Goal: Task Accomplishment & Management: Manage account settings

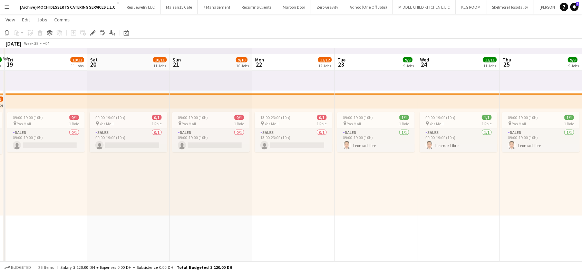
scroll to position [1105, 0]
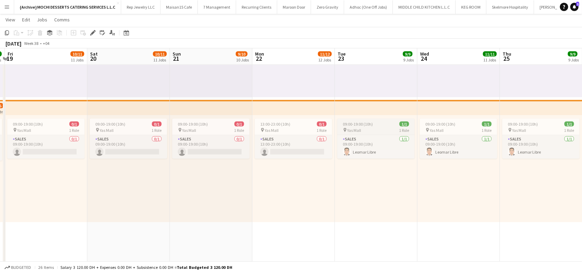
click at [358, 123] on span "09:00-19:00 (10h)" at bounding box center [358, 124] width 30 height 5
click at [376, 106] on app-top-bar at bounding box center [376, 107] width 83 height 15
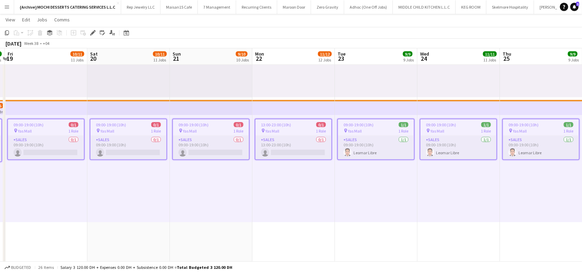
scroll to position [0, 243]
drag, startPoint x: 266, startPoint y: 109, endPoint x: 184, endPoint y: 112, distance: 81.5
click at [189, 108] on app-top-bar at bounding box center [211, 107] width 83 height 15
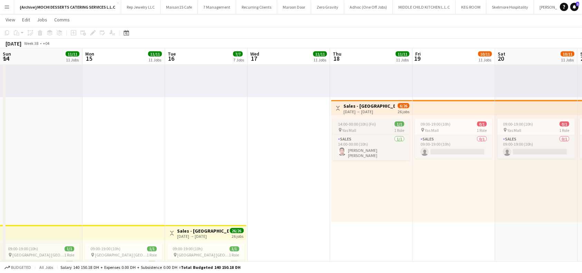
scroll to position [0, 165]
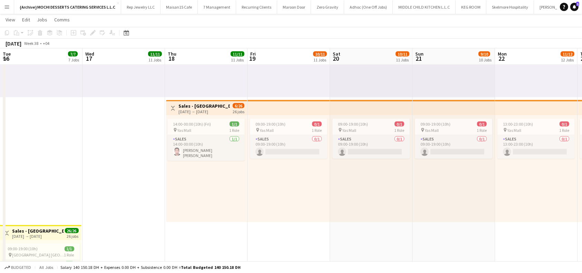
drag, startPoint x: 211, startPoint y: 106, endPoint x: 229, endPoint y: 169, distance: 64.8
click at [211, 106] on h3 "Sales - [GEOGRAPHIC_DATA] 3" at bounding box center [204, 106] width 51 height 6
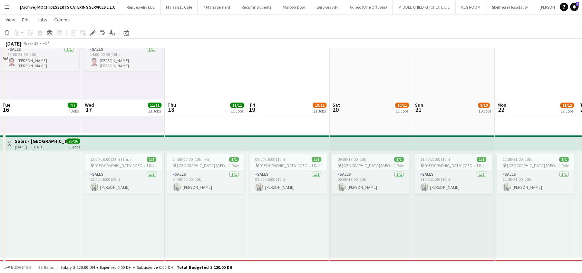
scroll to position [1427, 0]
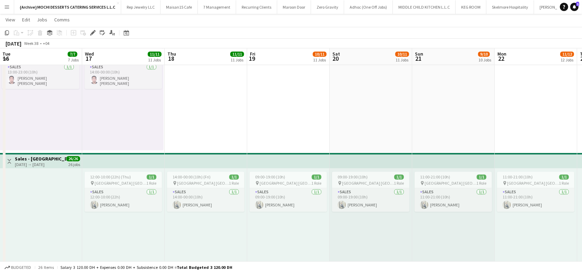
click at [116, 159] on app-top-bar at bounding box center [123, 160] width 83 height 15
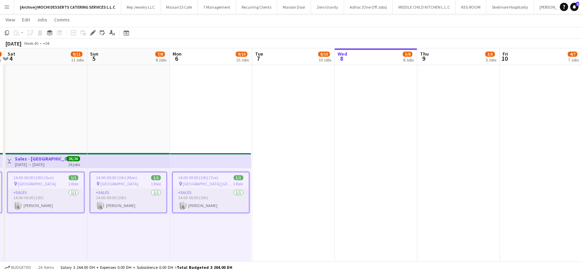
scroll to position [0, 243]
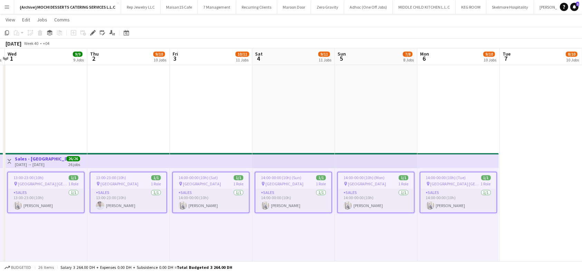
click at [160, 161] on app-top-bar at bounding box center [128, 160] width 83 height 15
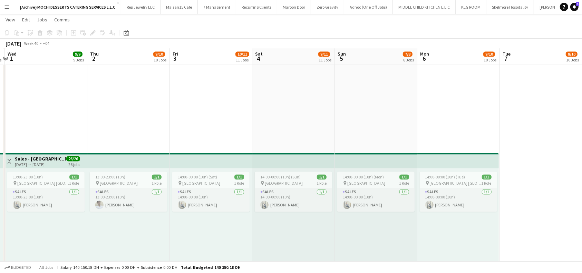
click at [575, 9] on div "Add" at bounding box center [579, 7] width 8 height 14
click at [578, 6] on app-icon "Add" at bounding box center [579, 7] width 3 height 3
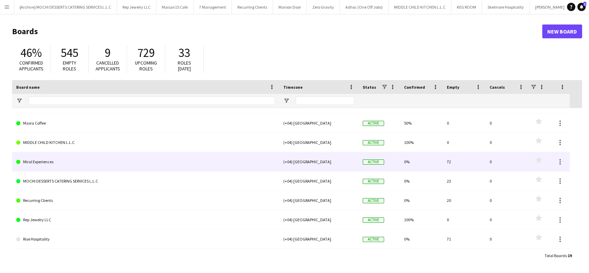
scroll to position [184, 0]
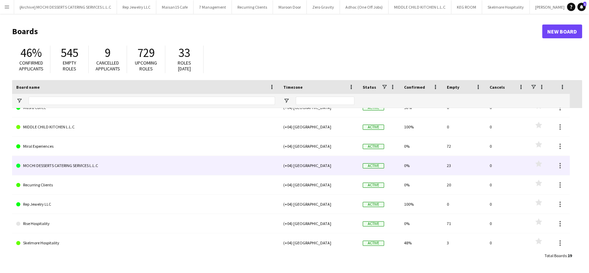
click at [131, 167] on link "MOCHI DESSERTS CATERING SERVICES L.L.C" at bounding box center [145, 165] width 259 height 19
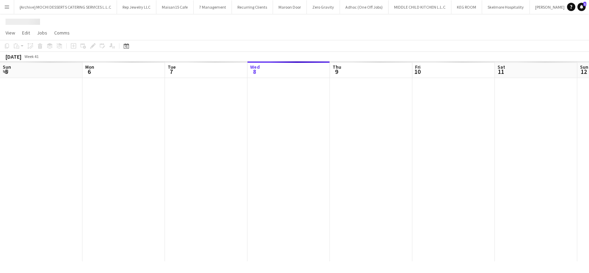
click at [133, 167] on div at bounding box center [536, 169] width 1073 height 183
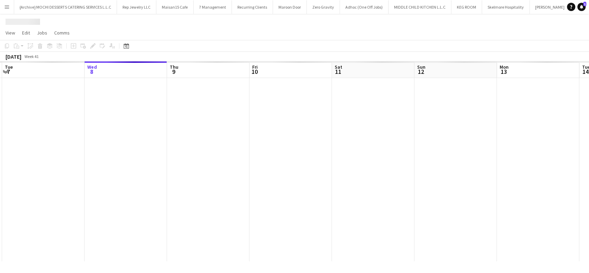
scroll to position [0, 78]
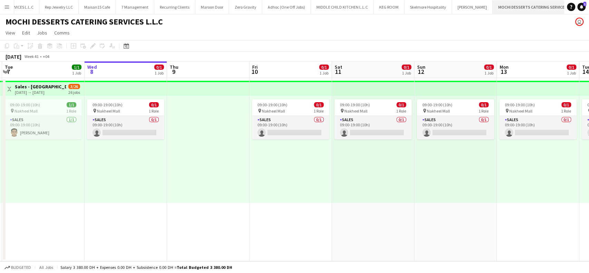
click at [552, 6] on button "MOCHI DESSERTS CATERING SERVICES L.L.C Close" at bounding box center [537, 6] width 89 height 13
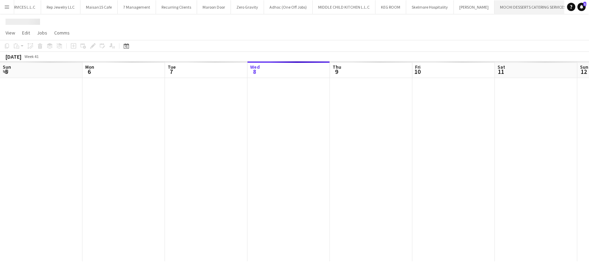
scroll to position [0, 165]
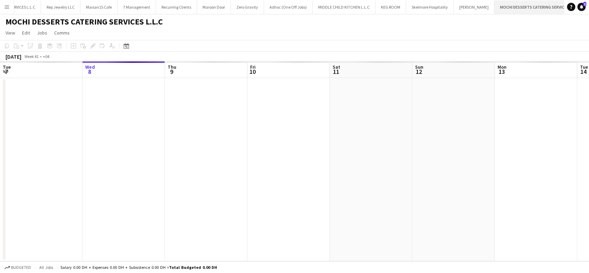
click at [550, 4] on button "MOCHI DESSERTS CATERING SERVICES L.L.C Close" at bounding box center [539, 6] width 89 height 13
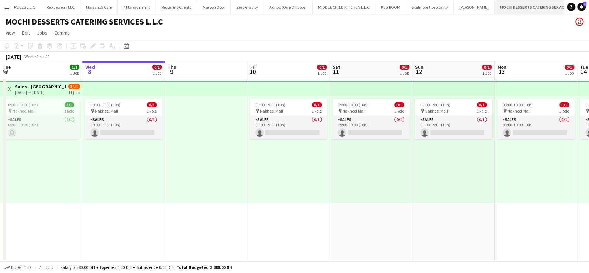
click at [580, 2] on app-icon "Close" at bounding box center [581, 3] width 3 height 3
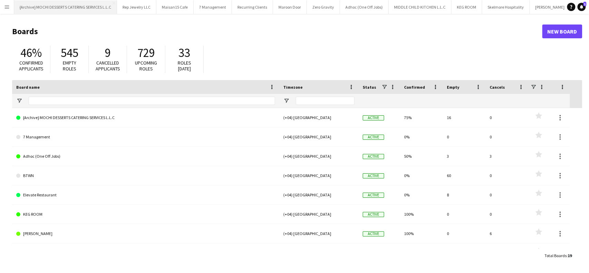
click at [73, 7] on button "{Archive} MOCHI DESSERTS CATERING SERVICES L.L.C Close" at bounding box center [65, 6] width 103 height 13
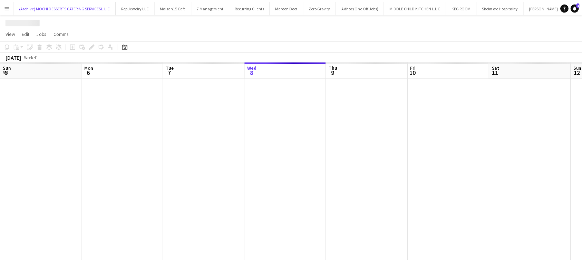
scroll to position [0, 165]
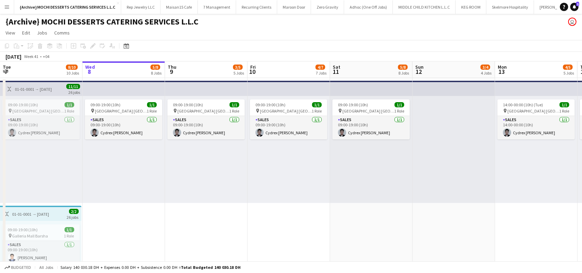
click at [37, 90] on div "01-01-0001 → [DATE]" at bounding box center [33, 89] width 37 height 5
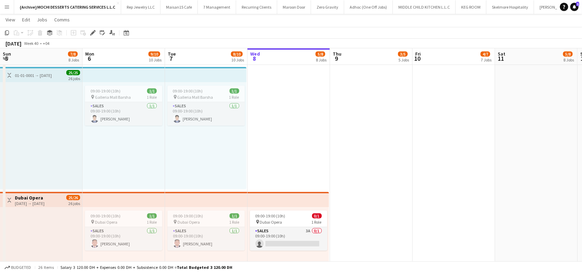
click at [142, 198] on app-top-bar at bounding box center [124, 199] width 83 height 15
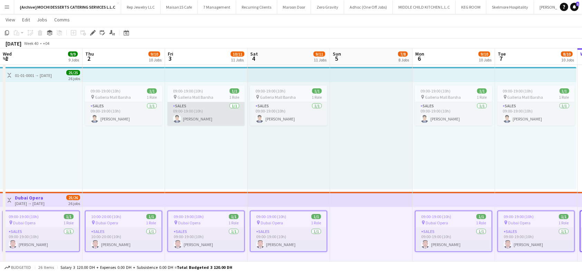
click at [206, 109] on app-card-role "Sales [DATE] 09:00-19:00 (10h) [PERSON_NAME]" at bounding box center [205, 113] width 77 height 23
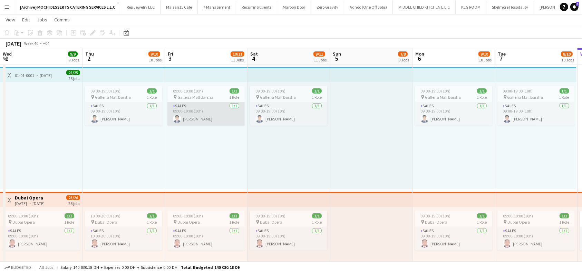
click at [191, 116] on app-card-role "Sales [DATE] 09:00-19:00 (10h) [PERSON_NAME]" at bounding box center [205, 113] width 77 height 23
click at [210, 91] on div "09:00-19:00 (10h) 1/1" at bounding box center [205, 90] width 77 height 5
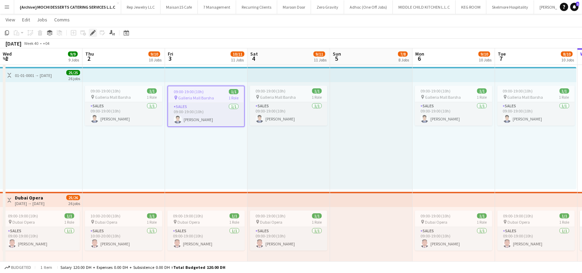
click at [93, 32] on icon at bounding box center [93, 33] width 4 height 4
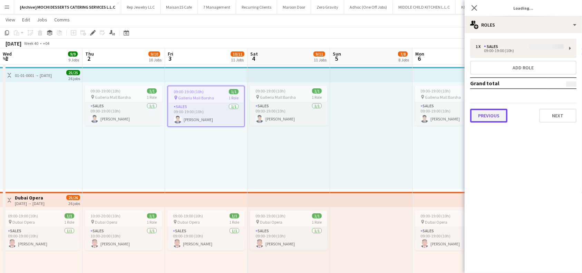
click at [497, 121] on button "Previous" at bounding box center [488, 116] width 37 height 14
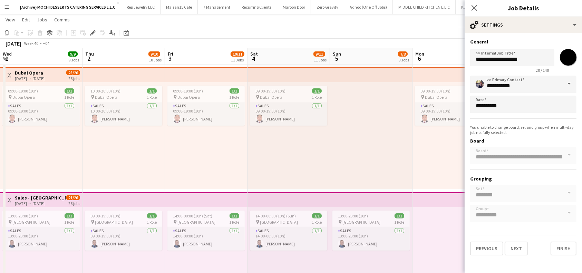
type input "*******"
click at [490, 250] on button "Previous" at bounding box center [486, 249] width 33 height 14
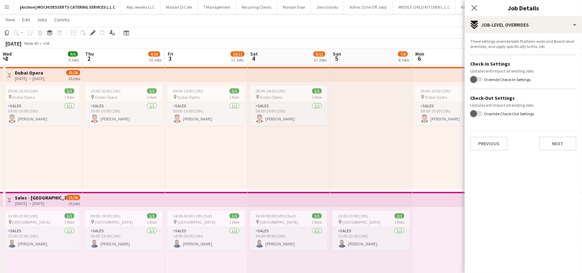
click at [485, 151] on div "These settings override both Platform-wide and Board-level overrides, and apply…" at bounding box center [523, 94] width 117 height 123
click at [486, 143] on button "Previous" at bounding box center [488, 144] width 37 height 14
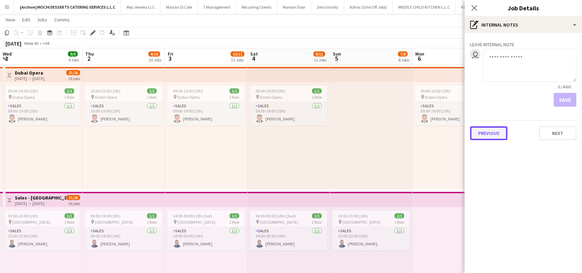
click at [486, 131] on button "Previous" at bounding box center [488, 133] width 37 height 14
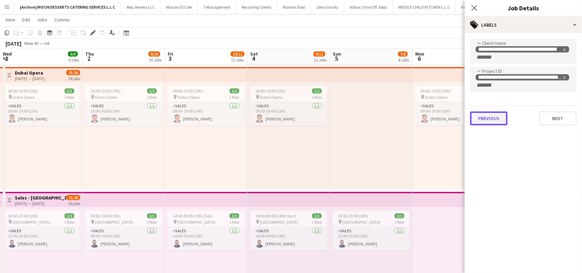
click at [493, 117] on button "Previous" at bounding box center [488, 119] width 37 height 14
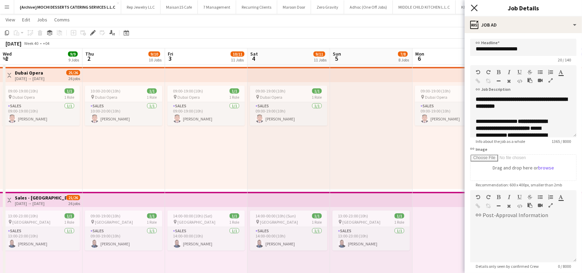
click at [475, 10] on icon "Close pop-in" at bounding box center [474, 7] width 7 height 7
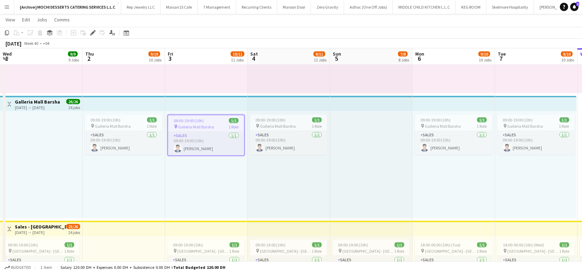
scroll to position [737, 0]
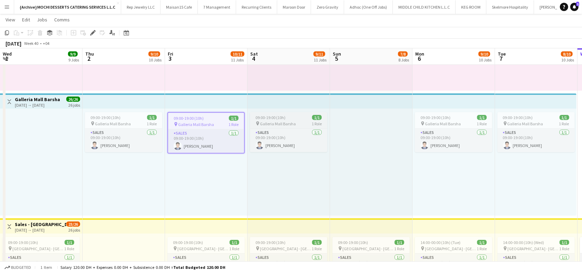
click at [298, 119] on div "09:00-19:00 (10h) 1/1" at bounding box center [288, 117] width 77 height 5
click at [307, 102] on app-top-bar at bounding box center [289, 101] width 83 height 15
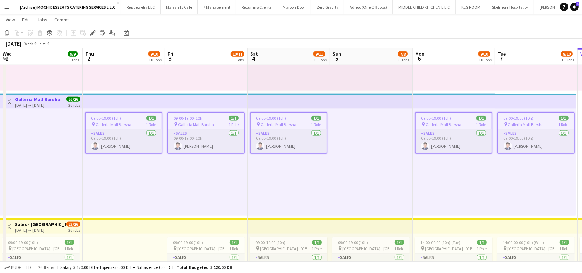
drag, startPoint x: 145, startPoint y: 98, endPoint x: 148, endPoint y: 85, distance: 13.6
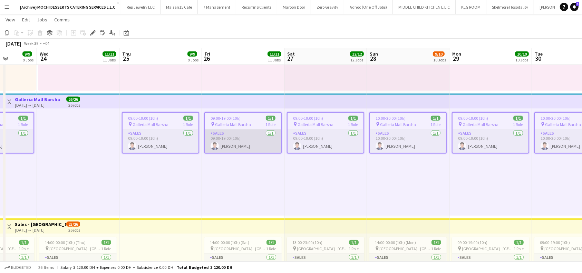
scroll to position [0, 165]
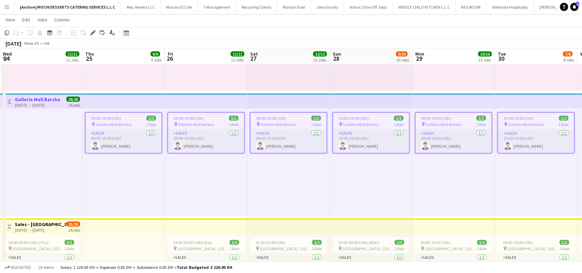
drag, startPoint x: 128, startPoint y: 101, endPoint x: 132, endPoint y: 101, distance: 3.8
click at [127, 101] on app-top-bar at bounding box center [124, 101] width 83 height 15
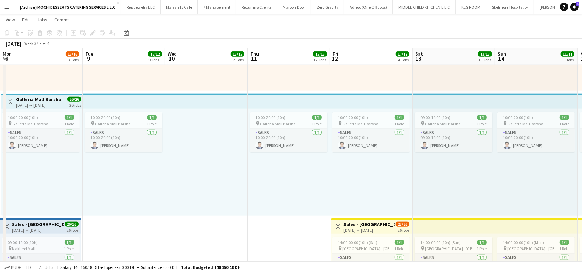
click at [77, 105] on div "26 jobs" at bounding box center [75, 105] width 12 height 6
click at [119, 122] on span "Galleria Mall Barsha" at bounding box center [113, 123] width 36 height 5
click at [127, 100] on app-top-bar at bounding box center [124, 101] width 83 height 15
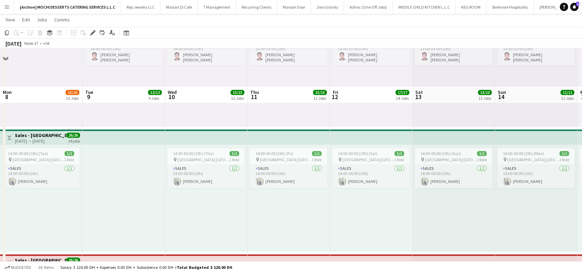
scroll to position [1450, 0]
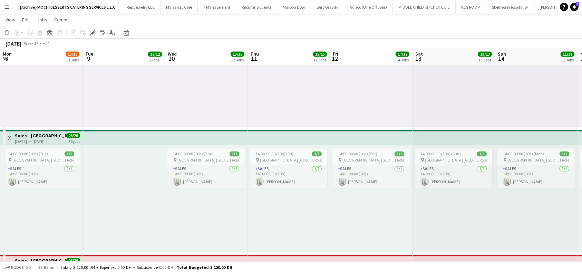
click at [189, 141] on app-top-bar at bounding box center [206, 137] width 83 height 15
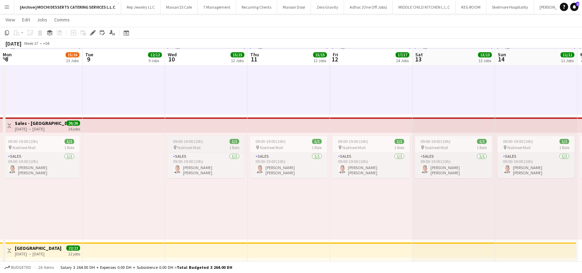
scroll to position [1588, 0]
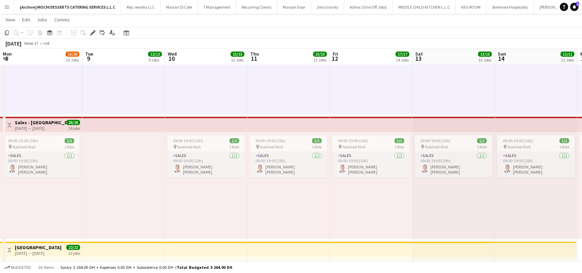
click at [193, 128] on app-top-bar at bounding box center [206, 124] width 83 height 15
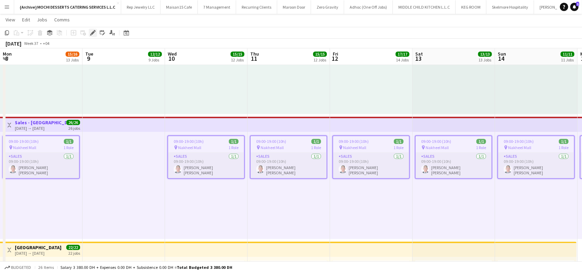
click at [91, 32] on icon "Edit" at bounding box center [93, 33] width 6 height 6
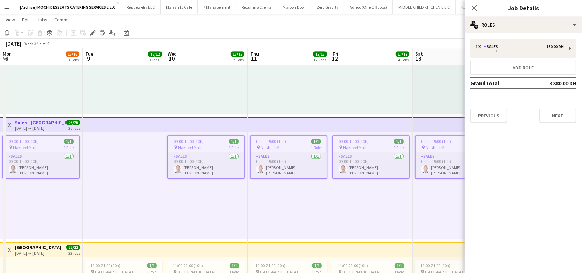
drag, startPoint x: 474, startPoint y: 6, endPoint x: 417, endPoint y: 142, distance: 147.0
click at [474, 6] on icon "Close pop-in" at bounding box center [475, 8] width 6 height 6
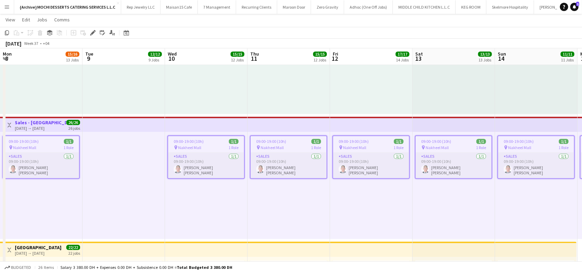
click at [144, 120] on app-top-bar at bounding box center [124, 124] width 83 height 15
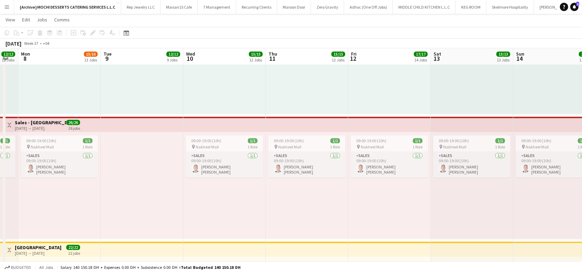
scroll to position [0, 0]
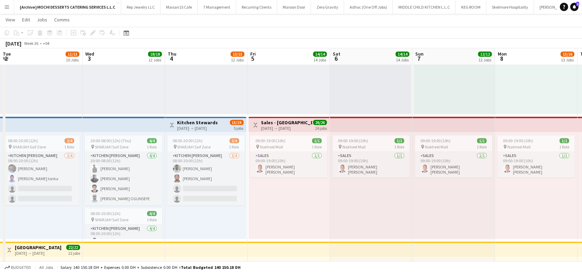
click at [261, 126] on div "[DATE] → [DATE]" at bounding box center [286, 128] width 51 height 5
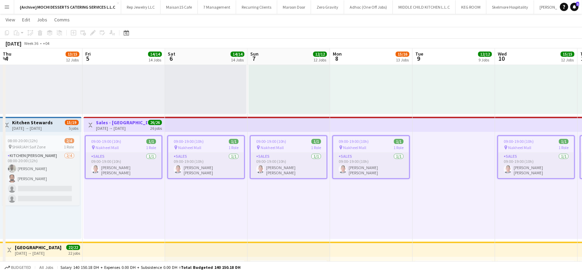
click at [107, 121] on h3 "Sales - [GEOGRAPHIC_DATA]" at bounding box center [121, 122] width 51 height 6
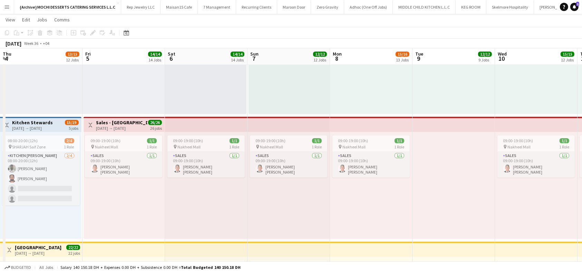
drag, startPoint x: 115, startPoint y: 169, endPoint x: 472, endPoint y: 208, distance: 358.4
click at [115, 169] on app-card-role "Sales [DATE] 09:00-19:00 (10h) [PERSON_NAME] [PERSON_NAME]" at bounding box center [123, 165] width 77 height 26
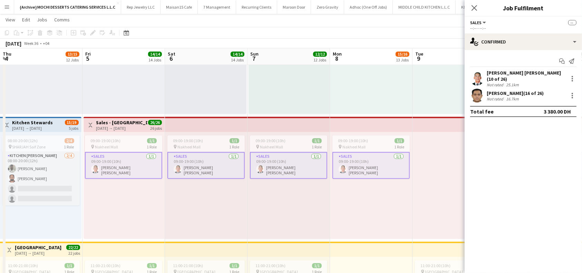
scroll to position [0, 165]
click at [474, 8] on icon at bounding box center [474, 7] width 7 height 7
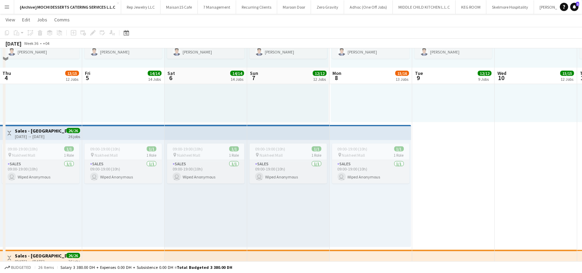
scroll to position [852, 0]
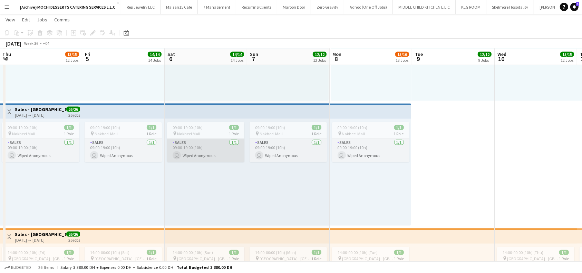
click at [218, 157] on app-card-role "Sales [DATE] 09:00-19:00 (10h) user Wiped Anonymous" at bounding box center [205, 150] width 77 height 23
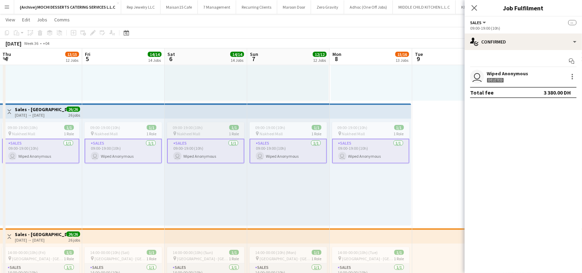
click at [215, 130] on div "09:00-19:00 (10h) 1/1" at bounding box center [205, 127] width 77 height 5
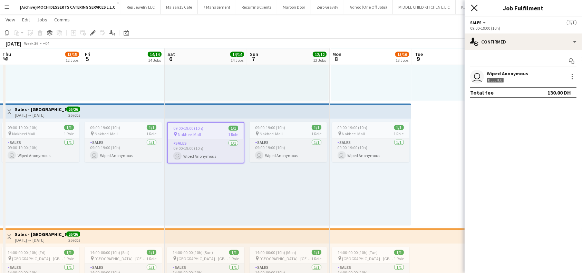
click at [474, 5] on icon "Close pop-in" at bounding box center [474, 7] width 7 height 7
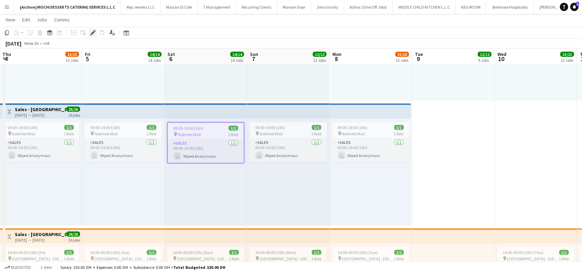
click at [91, 35] on icon at bounding box center [91, 35] width 2 height 2
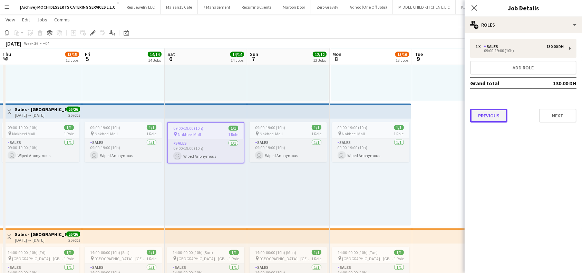
click at [494, 117] on button "Previous" at bounding box center [488, 116] width 37 height 14
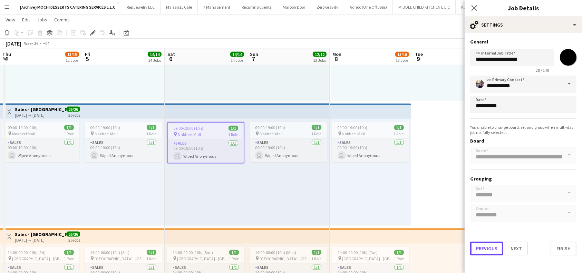
drag, startPoint x: 493, startPoint y: 252, endPoint x: 495, endPoint y: 243, distance: 9.6
click at [493, 253] on button "Previous" at bounding box center [486, 249] width 33 height 14
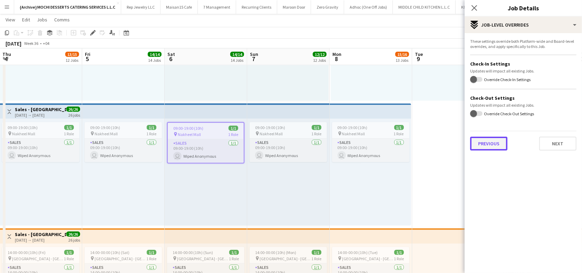
click at [489, 147] on button "Previous" at bounding box center [488, 144] width 37 height 14
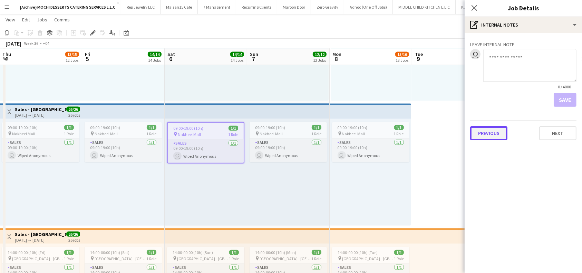
click at [483, 134] on button "Previous" at bounding box center [488, 133] width 37 height 14
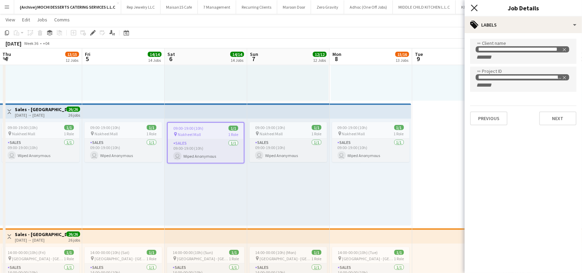
click at [474, 7] on icon at bounding box center [474, 7] width 7 height 7
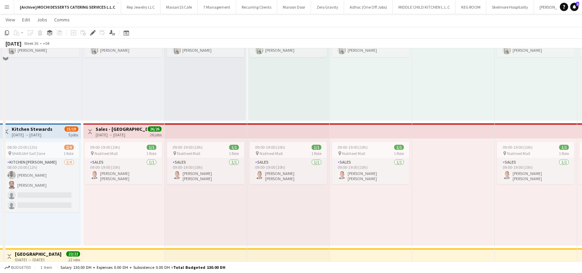
scroll to position [1588, 0]
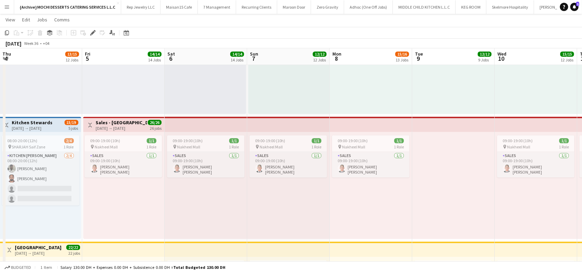
click at [116, 122] on h3 "Sales - [GEOGRAPHIC_DATA]" at bounding box center [121, 122] width 51 height 6
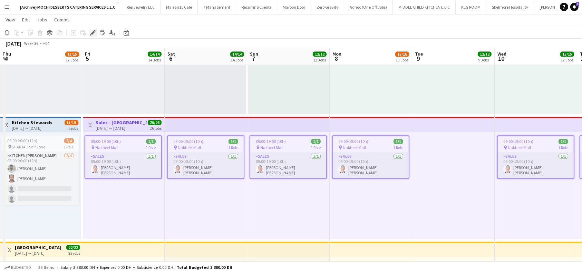
click at [93, 32] on icon at bounding box center [93, 33] width 4 height 4
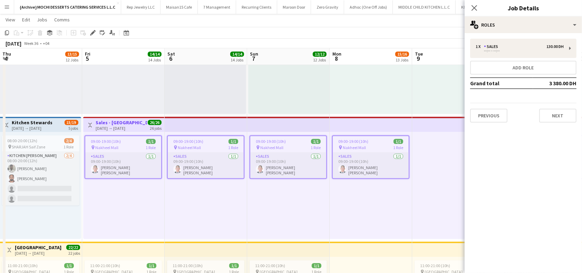
click at [482, 126] on div "1 x Sales 130.00 DH --:-- - --:-- Add role Grand total 3 380.00 DH Previous Next" at bounding box center [523, 80] width 117 height 95
click at [484, 123] on div "1 x Sales 130.00 DH --:-- - --:-- Add role Grand total 3 380.00 DH Previous Next" at bounding box center [523, 80] width 117 height 95
click at [486, 118] on button "Previous" at bounding box center [488, 116] width 37 height 14
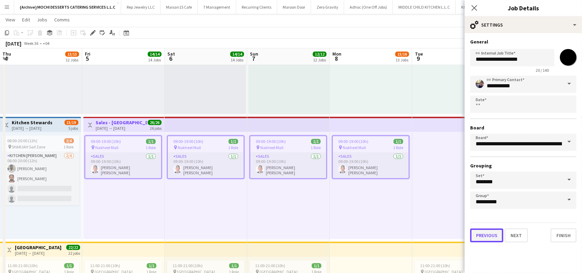
click at [487, 238] on button "Previous" at bounding box center [486, 236] width 33 height 14
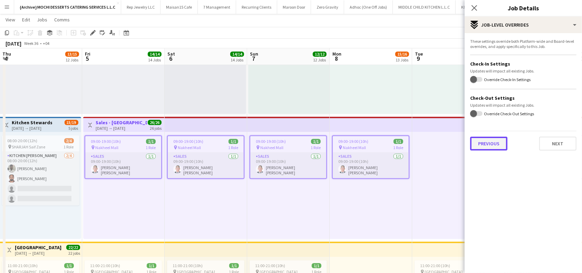
click at [496, 146] on button "Previous" at bounding box center [488, 144] width 37 height 14
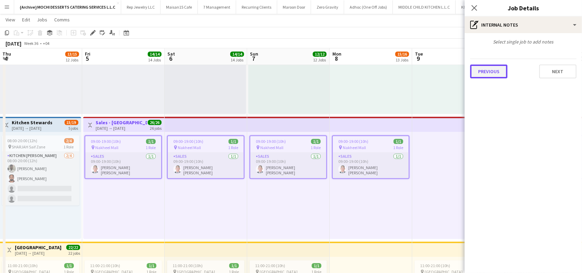
click at [498, 71] on button "Previous" at bounding box center [488, 72] width 37 height 14
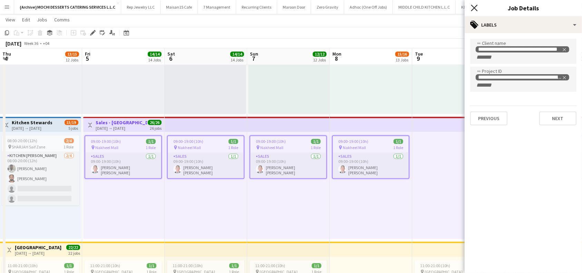
click at [477, 5] on icon "Close pop-in" at bounding box center [474, 7] width 7 height 7
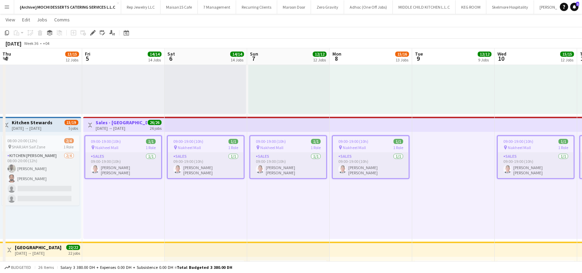
click at [270, 123] on app-top-bar at bounding box center [288, 124] width 83 height 15
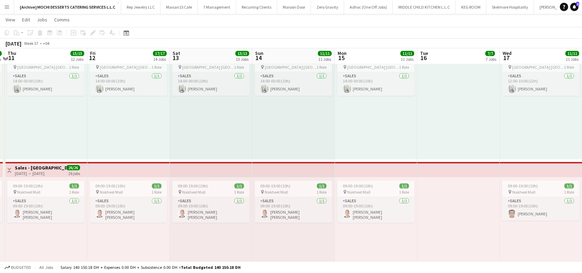
scroll to position [1542, 0]
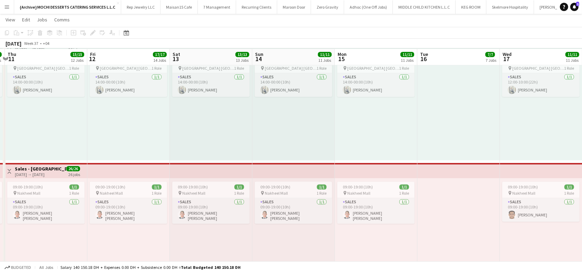
click at [120, 172] on app-top-bar at bounding box center [128, 170] width 83 height 15
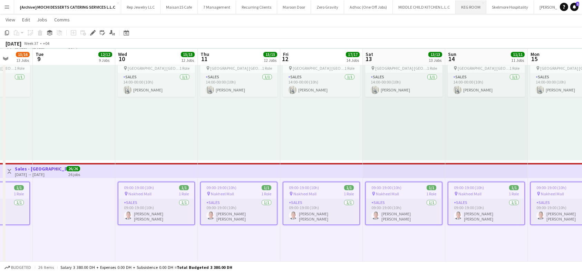
scroll to position [0, 215]
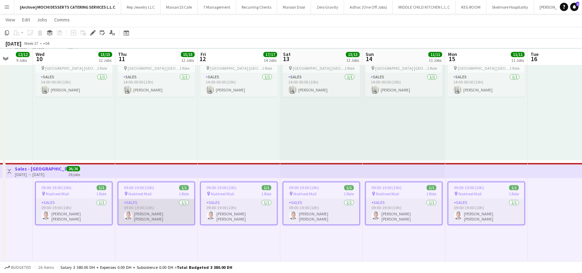
click at [157, 209] on app-card-role "Sales [DATE] 09:00-19:00 (10h) [PERSON_NAME] [PERSON_NAME]" at bounding box center [156, 212] width 76 height 26
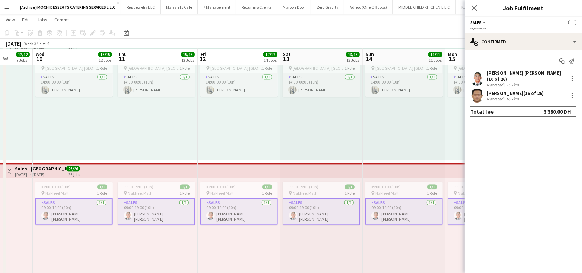
drag, startPoint x: 529, startPoint y: 74, endPoint x: 487, endPoint y: 75, distance: 42.5
click at [487, 75] on div "[PERSON_NAME] [PERSON_NAME] (10 of 26)" at bounding box center [526, 76] width 79 height 12
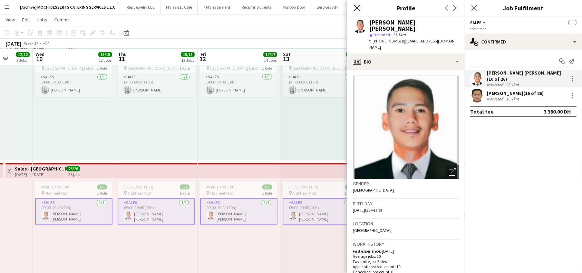
click at [359, 10] on icon at bounding box center [357, 7] width 7 height 7
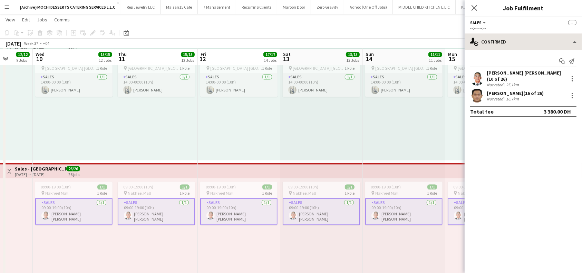
copy div "[PERSON_NAME] [PERSON_NAME]"
click at [477, 4] on app-icon "Close pop-in" at bounding box center [475, 8] width 10 height 10
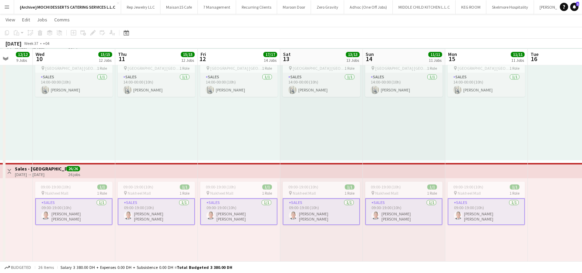
click at [469, 171] on app-top-bar at bounding box center [486, 170] width 83 height 15
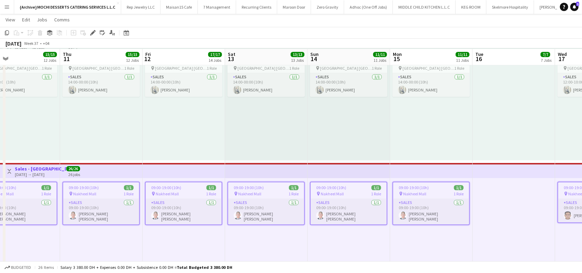
scroll to position [0, 490]
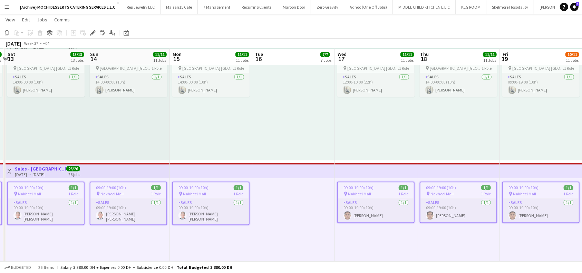
click at [373, 212] on app-card-role "Sales [DATE] 09:00-19:00 (10h) [PERSON_NAME]" at bounding box center [376, 210] width 76 height 23
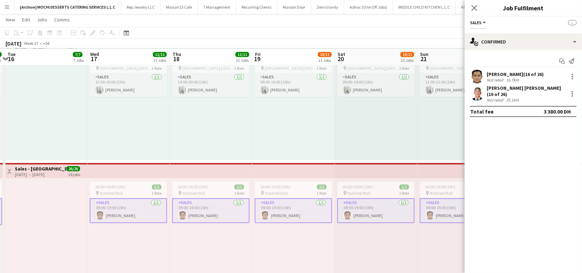
scroll to position [0, 243]
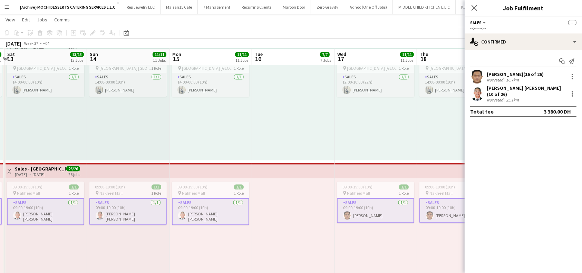
drag, startPoint x: 511, startPoint y: 76, endPoint x: 488, endPoint y: 72, distance: 23.8
click at [488, 72] on div "[PERSON_NAME] (16 of 26)" at bounding box center [515, 74] width 57 height 6
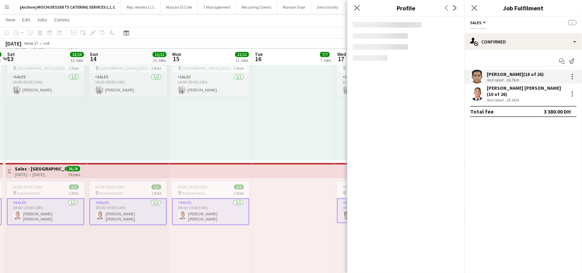
copy div "[PERSON_NAME]"
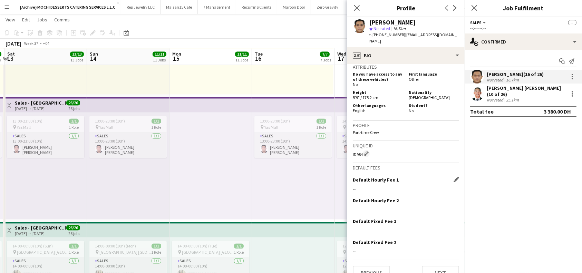
scroll to position [344, 0]
drag, startPoint x: 363, startPoint y: 143, endPoint x: 351, endPoint y: 144, distance: 11.7
click at [351, 144] on app-crew-profile-bio "Open photos pop-in Gender [DEMOGRAPHIC_DATA] Birthday [DEMOGRAPHIC_DATA] (38 ye…" at bounding box center [405, 168] width 117 height 209
copy div "ID984"
drag, startPoint x: 448, startPoint y: 36, endPoint x: 403, endPoint y: 35, distance: 44.9
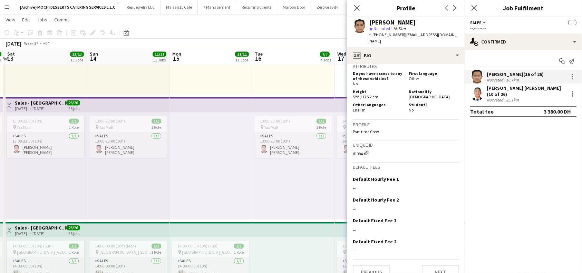
click at [403, 35] on div "[PERSON_NAME] star Not rated 16.7km t. [PHONE_NUMBER] | [EMAIL_ADDRESS][DOMAIN_…" at bounding box center [405, 32] width 117 height 31
copy span "[EMAIL_ADDRESS][DOMAIN_NAME]"
drag, startPoint x: 400, startPoint y: 35, endPoint x: 374, endPoint y: 37, distance: 26.3
click at [374, 37] on span "t. [PHONE_NUMBER]" at bounding box center [387, 34] width 36 height 5
copy span "[PHONE_NUMBER]"
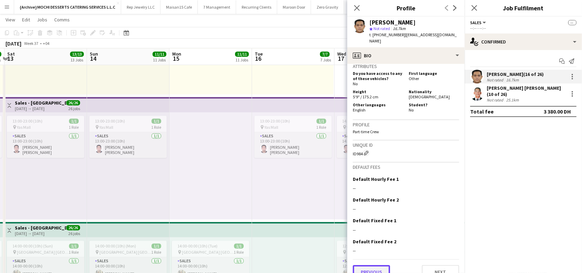
click at [368, 265] on button "Previous" at bounding box center [371, 272] width 37 height 14
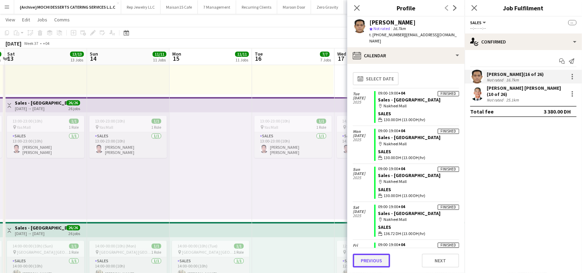
click at [369, 259] on button "Previous" at bounding box center [371, 261] width 37 height 14
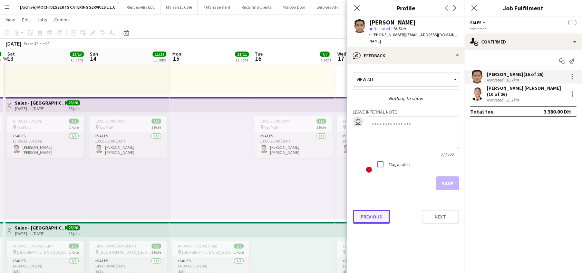
click at [375, 210] on button "Previous" at bounding box center [371, 217] width 37 height 14
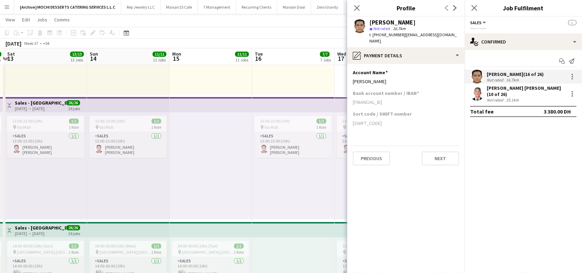
drag, startPoint x: 413, startPoint y: 95, endPoint x: 352, endPoint y: 99, distance: 61.6
click at [352, 99] on app-section-data-types "Account Name Edit this field [PERSON_NAME] Bank account number / IBAN [FINANCIA…" at bounding box center [405, 168] width 117 height 209
copy div "[FINANCIAL_ID]"
click at [382, 78] on div "[PERSON_NAME]" at bounding box center [406, 81] width 106 height 6
drag, startPoint x: 382, startPoint y: 75, endPoint x: 348, endPoint y: 71, distance: 34.4
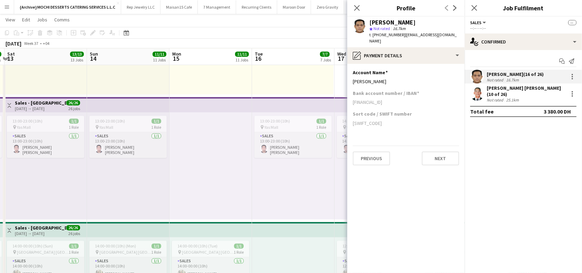
click at [348, 71] on app-section-data-types "Account Name Edit this field [PERSON_NAME] Bank account number / IBAN [FINANCIA…" at bounding box center [405, 168] width 117 height 209
copy div "[PERSON_NAME]"
drag, startPoint x: 357, startPoint y: 4, endPoint x: 507, endPoint y: 21, distance: 150.7
click at [360, 4] on app-icon "Close pop-in" at bounding box center [357, 8] width 8 height 8
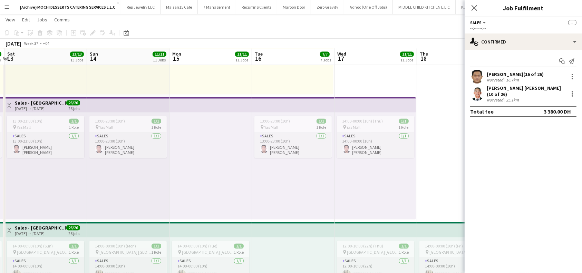
click at [481, 6] on div "Close pop-in" at bounding box center [474, 8] width 19 height 16
click at [477, 6] on icon at bounding box center [474, 7] width 7 height 7
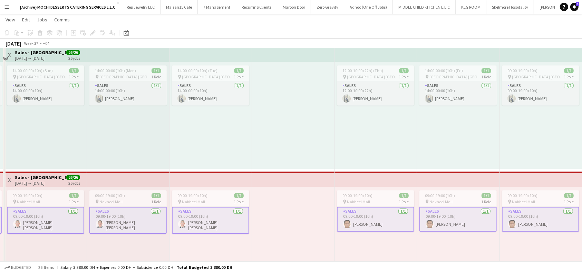
scroll to position [1542, 0]
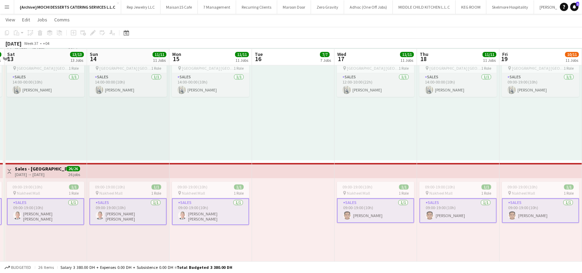
click at [125, 210] on app-card-role "Sales [DATE] 09:00-19:00 (10h) [PERSON_NAME] [PERSON_NAME]" at bounding box center [127, 211] width 77 height 27
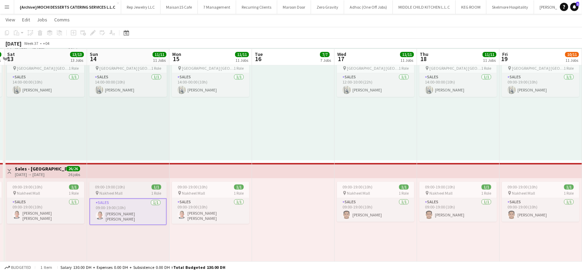
click at [118, 192] on span "Nakheel Mall" at bounding box center [110, 193] width 23 height 5
click at [92, 32] on icon at bounding box center [93, 33] width 4 height 4
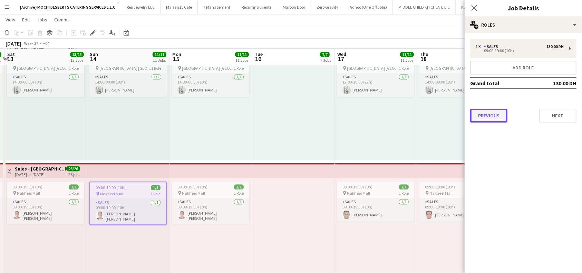
click at [488, 113] on button "Previous" at bounding box center [488, 116] width 37 height 14
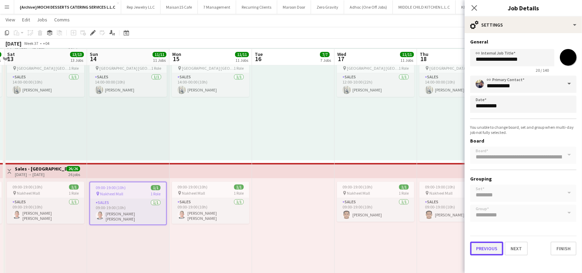
click at [491, 251] on button "Previous" at bounding box center [486, 249] width 33 height 14
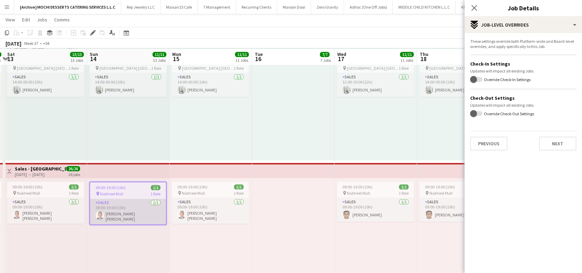
click at [131, 206] on app-card-role "Sales [DATE] 09:00-19:00 (10h) [PERSON_NAME] [PERSON_NAME]" at bounding box center [128, 212] width 76 height 26
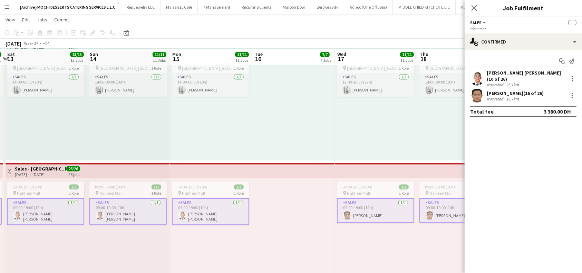
click at [503, 73] on div "[PERSON_NAME] [PERSON_NAME] (10 of 26)" at bounding box center [526, 76] width 79 height 12
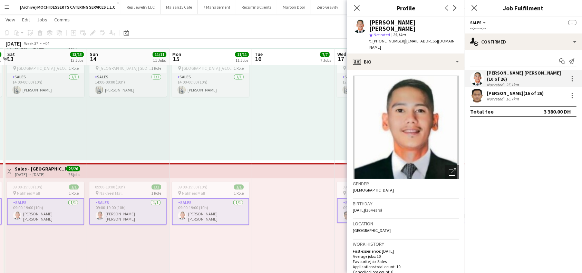
drag, startPoint x: 424, startPoint y: 23, endPoint x: 369, endPoint y: 23, distance: 54.9
click at [369, 23] on div "[PERSON_NAME] [PERSON_NAME] star Not rated 25.1km t. [PHONE_NUMBER] | [EMAIL_AD…" at bounding box center [405, 35] width 117 height 37
copy div "[PERSON_NAME] [PERSON_NAME]"
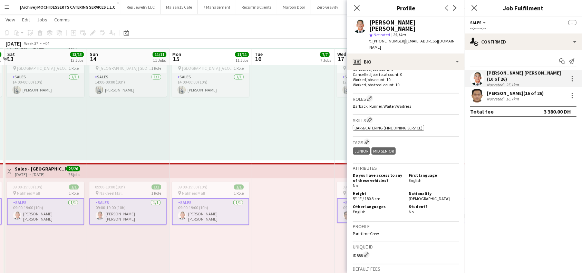
scroll to position [276, 0]
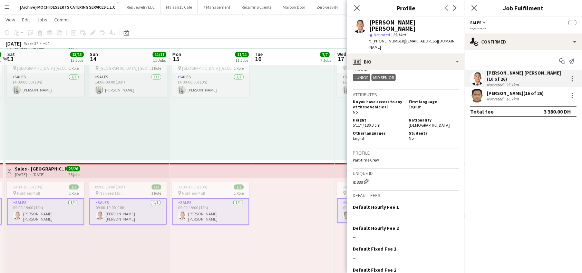
drag, startPoint x: 362, startPoint y: 176, endPoint x: 355, endPoint y: 176, distance: 7.6
click at [362, 178] on div "ID888 Edit crew unique ID" at bounding box center [406, 181] width 106 height 7
drag, startPoint x: 355, startPoint y: 176, endPoint x: 349, endPoint y: 176, distance: 5.5
click at [349, 176] on app-crew-profile-bio "Open photos pop-in Gender [DEMOGRAPHIC_DATA] Birthday [DEMOGRAPHIC_DATA] (36 ye…" at bounding box center [405, 171] width 117 height 203
drag, startPoint x: 363, startPoint y: 176, endPoint x: 352, endPoint y: 176, distance: 10.7
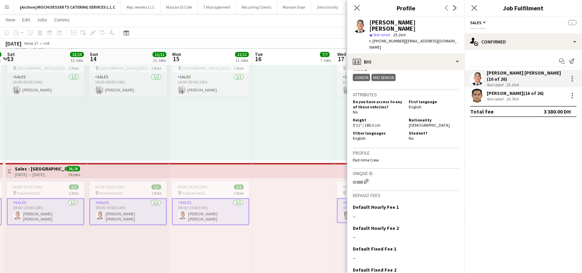
click at [352, 176] on app-crew-profile-bio "Open photos pop-in Gender [DEMOGRAPHIC_DATA] Birthday [DEMOGRAPHIC_DATA] (36 ye…" at bounding box center [405, 171] width 117 height 203
copy div "ID888"
drag, startPoint x: 403, startPoint y: 35, endPoint x: 407, endPoint y: 44, distance: 10.3
click at [407, 44] on div "t. [PHONE_NUMBER] | [EMAIL_ADDRESS][DOMAIN_NAME]" at bounding box center [414, 44] width 90 height 12
copy span "[EMAIL_ADDRESS][DOMAIN_NAME]"
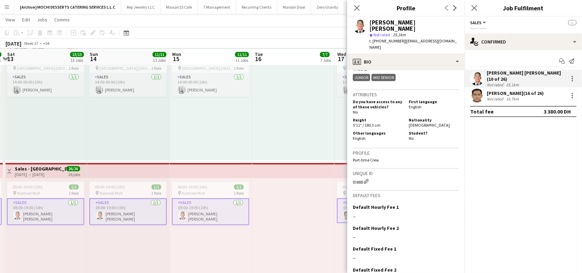
drag, startPoint x: 399, startPoint y: 36, endPoint x: 373, endPoint y: 34, distance: 26.3
click at [373, 38] on span "t. [PHONE_NUMBER]" at bounding box center [387, 40] width 36 height 5
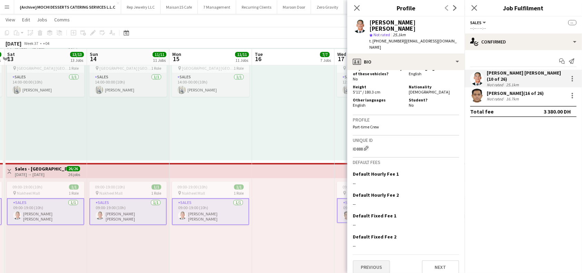
scroll to position [310, 0]
click at [382, 260] on button "Previous" at bounding box center [371, 267] width 37 height 14
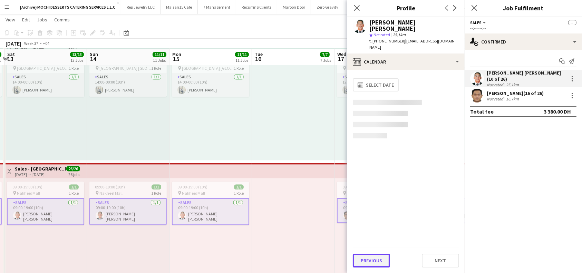
click at [366, 261] on button "Previous" at bounding box center [371, 261] width 37 height 14
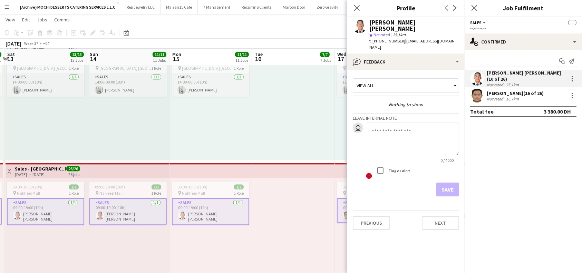
click at [378, 243] on app-crew-profile-feedback-tab "View all Nothing to show Leave internal note user 0 / 4000 ! Flag as alert Save…" at bounding box center [405, 171] width 117 height 203
click at [381, 218] on button "Previous" at bounding box center [371, 223] width 37 height 14
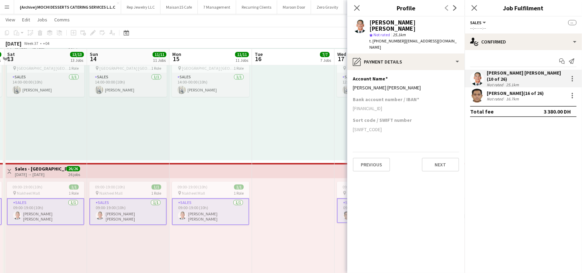
drag, startPoint x: 412, startPoint y: 102, endPoint x: 362, endPoint y: 111, distance: 50.9
click at [352, 101] on app-section-data-types "Account Name Edit this field [PERSON_NAME] [PERSON_NAME] Bank account number / …" at bounding box center [405, 171] width 117 height 203
drag, startPoint x: 398, startPoint y: 80, endPoint x: 353, endPoint y: 81, distance: 45.3
click at [352, 81] on app-section-data-types "Account Name Edit this field [PERSON_NAME] [PERSON_NAME] Bank account number / …" at bounding box center [405, 171] width 117 height 203
click at [358, 10] on icon "Close pop-in" at bounding box center [357, 7] width 7 height 7
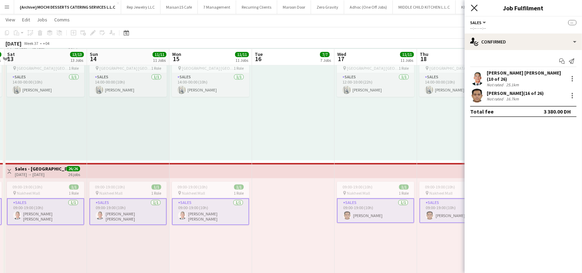
click at [477, 10] on icon at bounding box center [474, 7] width 7 height 7
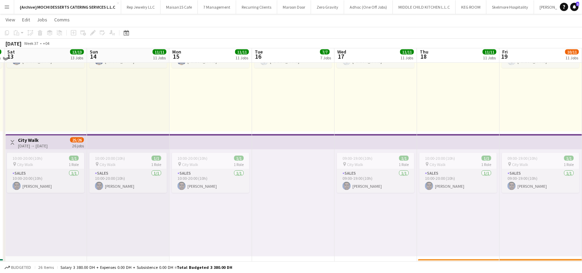
scroll to position [944, 0]
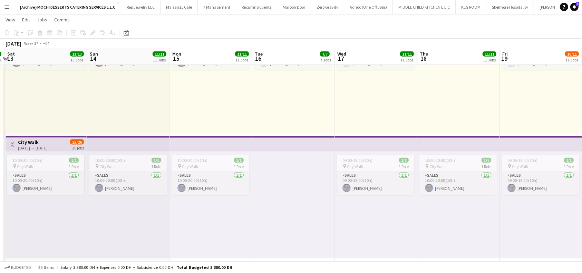
click at [459, 143] on app-top-bar at bounding box center [458, 143] width 83 height 15
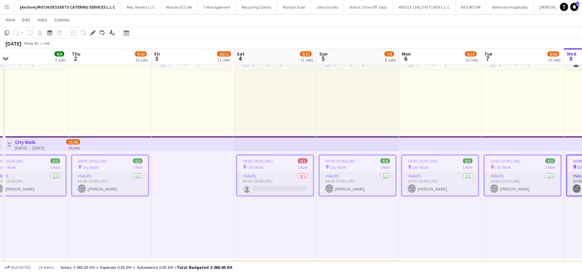
scroll to position [0, 298]
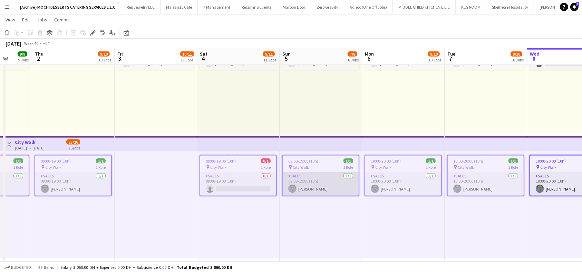
click at [324, 184] on app-card-role "Sales [DATE] 09:00-19:00 (10h) [PERSON_NAME]" at bounding box center [321, 183] width 76 height 23
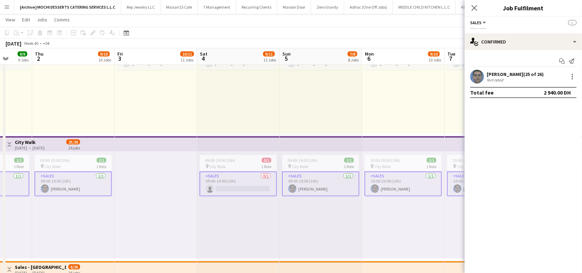
click at [336, 182] on app-card-role "Sales [DATE] 09:00-19:00 (10h) [PERSON_NAME]" at bounding box center [320, 184] width 77 height 25
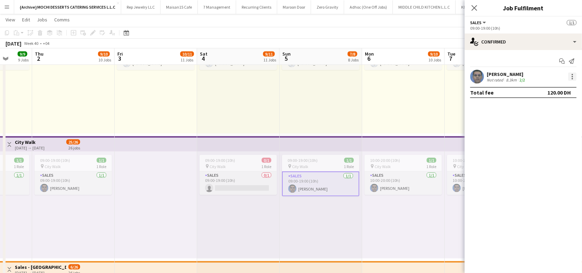
click at [572, 79] on div at bounding box center [572, 77] width 8 height 8
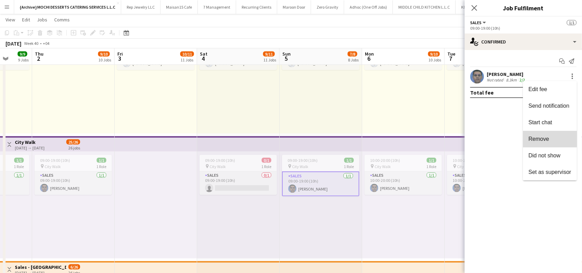
click at [553, 140] on span "Remove" at bounding box center [550, 139] width 43 height 6
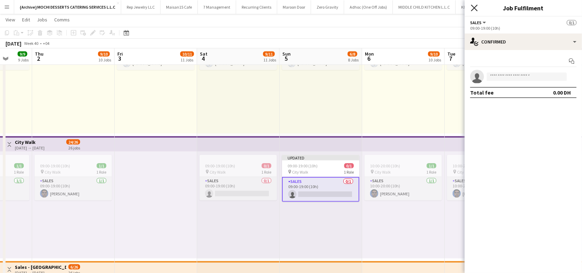
click at [477, 10] on icon at bounding box center [474, 7] width 7 height 7
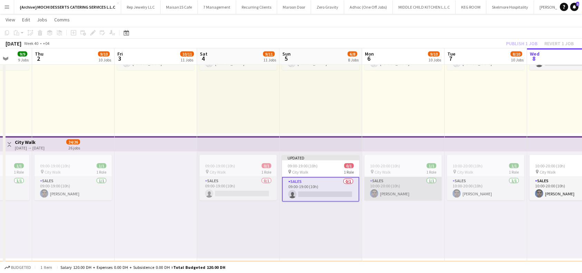
click at [406, 186] on app-card-role "Sales [DATE] 10:00-20:00 (10h) [PERSON_NAME]" at bounding box center [403, 188] width 77 height 23
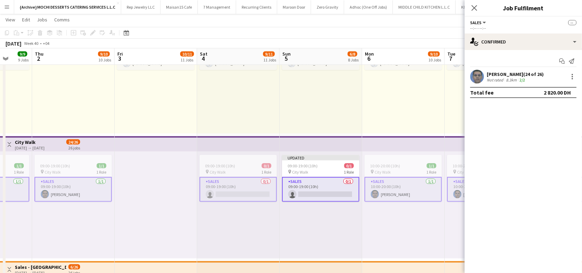
drag, startPoint x: 424, startPoint y: 189, endPoint x: 400, endPoint y: 187, distance: 24.2
click at [424, 189] on app-card-role "Sales [DATE] 10:00-20:00 (10h) [PERSON_NAME]" at bounding box center [403, 189] width 77 height 25
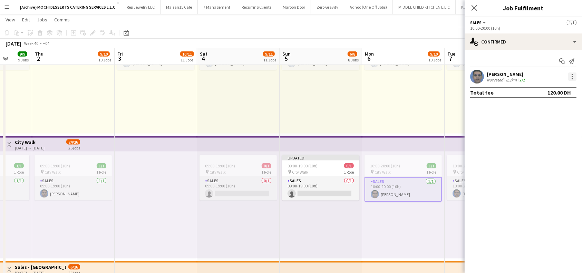
click at [571, 73] on div at bounding box center [572, 77] width 8 height 8
click at [574, 77] on div at bounding box center [291, 136] width 582 height 273
click at [574, 77] on div at bounding box center [572, 76] width 8 height 9
drag, startPoint x: 547, startPoint y: 138, endPoint x: 466, endPoint y: 183, distance: 92.3
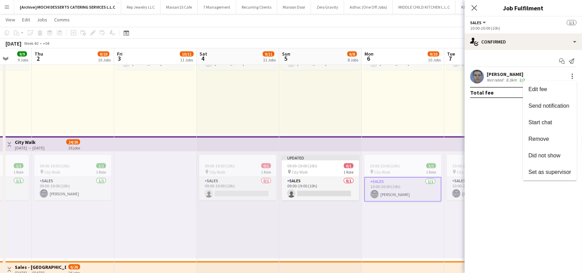
click at [547, 137] on span "Remove" at bounding box center [539, 139] width 21 height 6
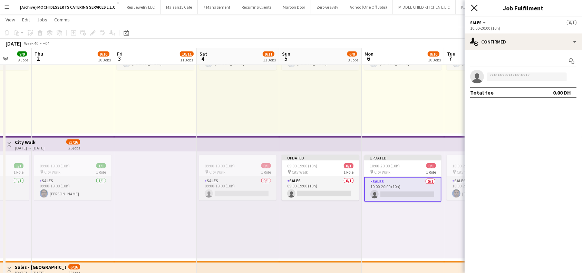
click at [474, 8] on icon at bounding box center [474, 7] width 7 height 7
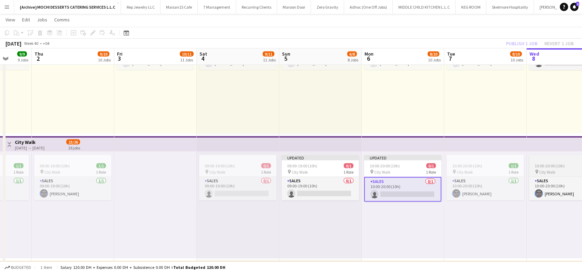
click at [561, 164] on span "10:00-20:00 (10h)" at bounding box center [550, 165] width 30 height 5
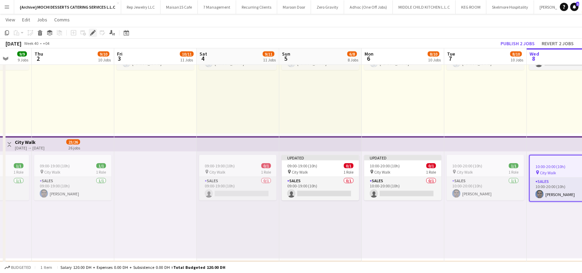
click at [91, 35] on icon "Edit" at bounding box center [93, 33] width 6 height 6
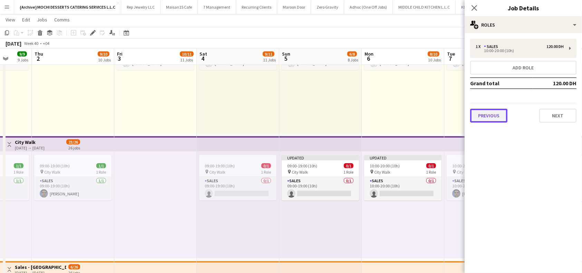
click at [492, 121] on button "Previous" at bounding box center [488, 116] width 37 height 14
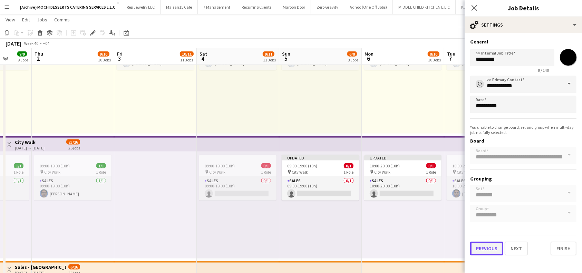
click at [492, 246] on button "Previous" at bounding box center [486, 249] width 33 height 14
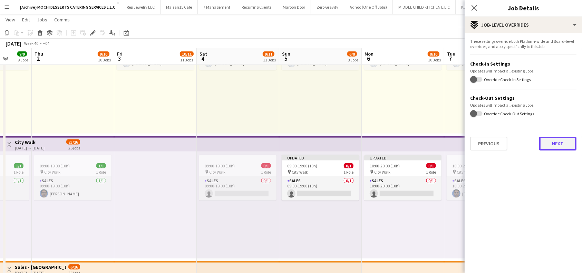
click at [560, 138] on button "Next" at bounding box center [557, 144] width 37 height 14
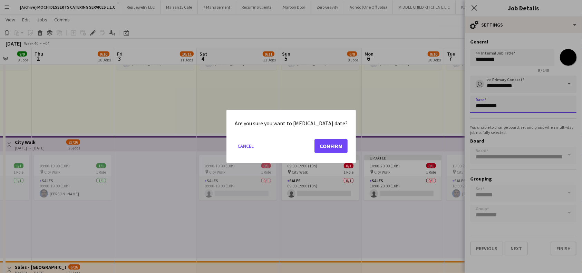
scroll to position [0, 0]
drag, startPoint x: 494, startPoint y: 109, endPoint x: 501, endPoint y: 108, distance: 7.1
click at [494, 109] on body "Menu Boards Boards Boards All jobs Status Workforce Workforce My Workforce Recr…" at bounding box center [291, 102] width 582 height 2092
click at [326, 147] on button "Confirm" at bounding box center [331, 146] width 33 height 14
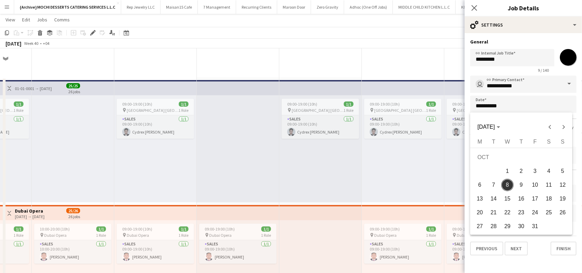
scroll to position [944, 0]
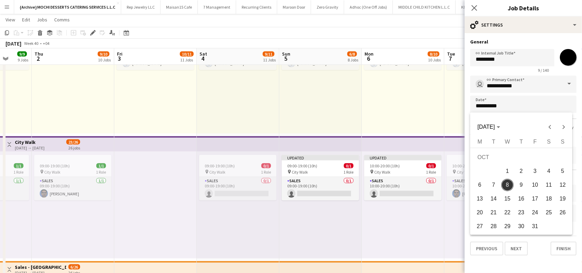
click at [533, 169] on span "3" at bounding box center [535, 171] width 12 height 12
type input "**********"
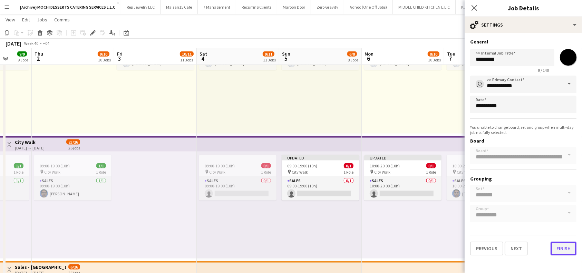
click at [565, 248] on button "Finish" at bounding box center [564, 249] width 26 height 14
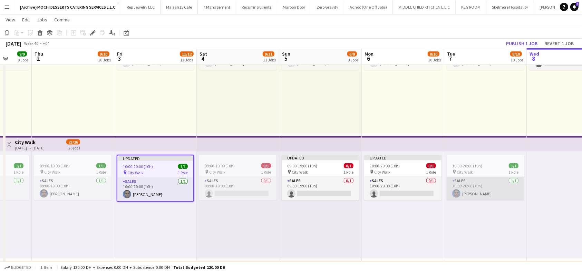
click at [487, 186] on app-card-role "Sales [DATE] 10:00-20:00 (10h) [PERSON_NAME]" at bounding box center [485, 188] width 77 height 23
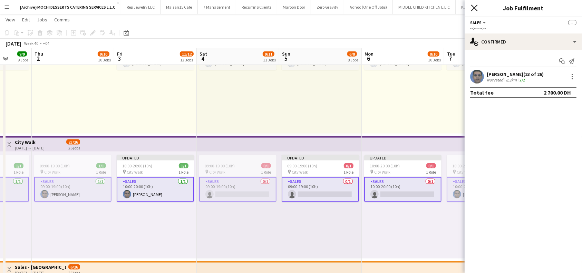
click at [477, 10] on icon "Close pop-in" at bounding box center [474, 7] width 7 height 7
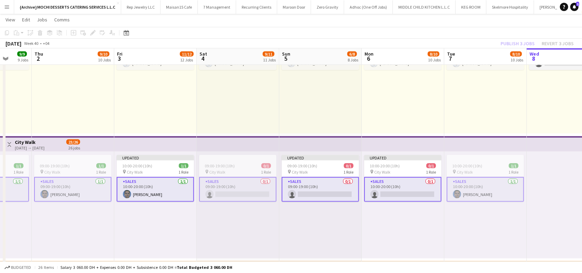
click at [491, 189] on app-card-role "Sales [DATE] 10:00-20:00 (10h) [PERSON_NAME]" at bounding box center [485, 189] width 77 height 25
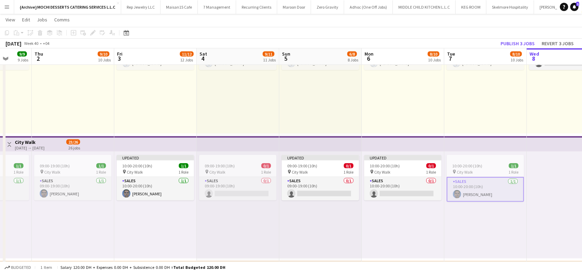
click at [472, 190] on app-card-role "Sales [DATE] 10:00-20:00 (10h) [PERSON_NAME]" at bounding box center [485, 189] width 77 height 25
click at [472, 190] on app-card-role "Sales [DATE] 10:00-20:00 (10h) [PERSON_NAME]" at bounding box center [485, 188] width 77 height 23
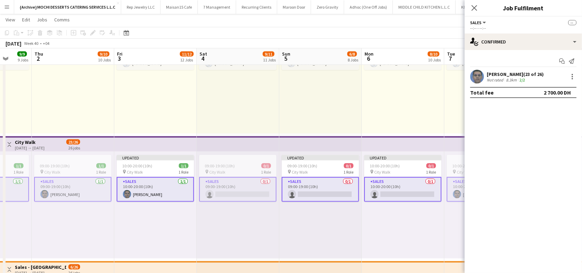
click at [453, 190] on app-card-role "Sales [DATE] 10:00-20:00 (10h) [PERSON_NAME]" at bounding box center [485, 189] width 77 height 25
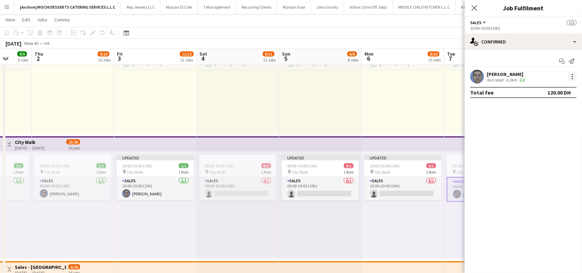
click at [572, 78] on div at bounding box center [572, 77] width 8 height 8
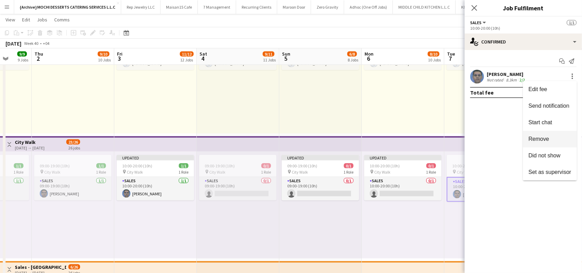
click at [550, 140] on span "Remove" at bounding box center [550, 139] width 43 height 6
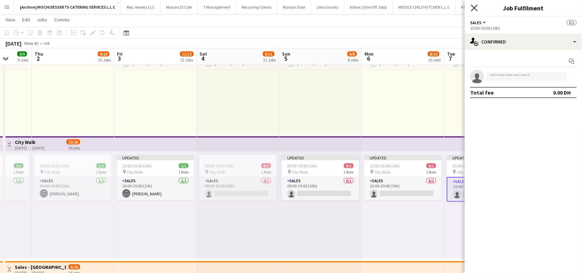
click at [474, 10] on icon "Close pop-in" at bounding box center [474, 7] width 7 height 7
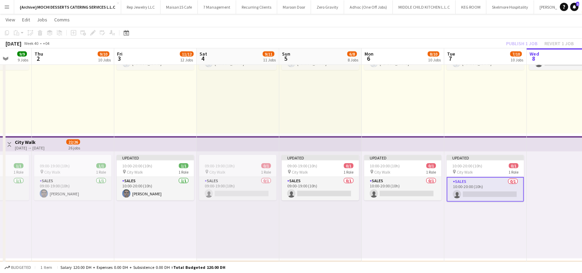
click at [488, 100] on div "14:00-00:00 (10h) (Wed) 1/1 pin [GEOGRAPHIC_DATA] - [GEOGRAPHIC_DATA] 1 Role Sa…" at bounding box center [485, 80] width 83 height 107
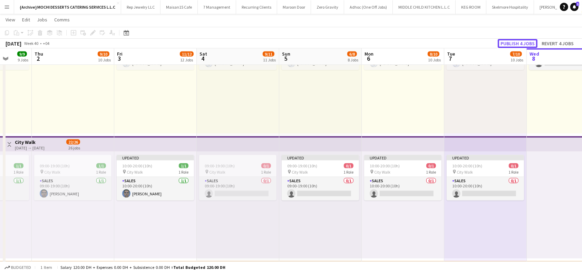
click at [526, 43] on button "Publish 4 jobs" at bounding box center [518, 43] width 40 height 9
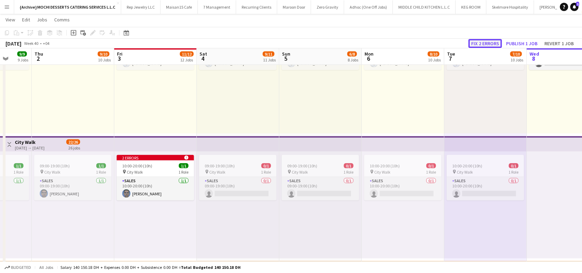
click at [490, 43] on button "Fix 2 errors" at bounding box center [485, 43] width 33 height 9
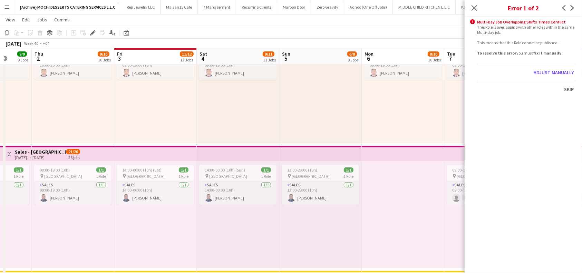
scroll to position [0, 238]
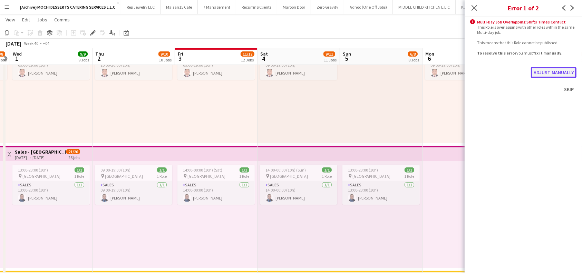
click at [564, 69] on button "Adjust manually" at bounding box center [554, 72] width 46 height 11
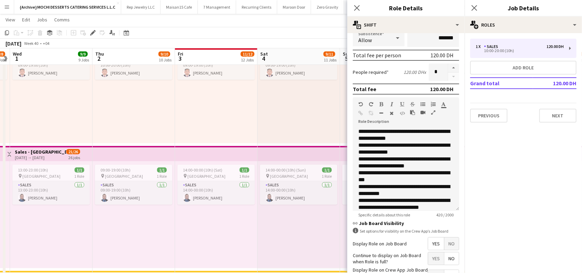
scroll to position [180, 0]
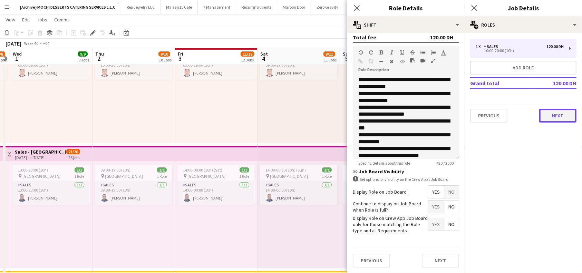
click at [559, 115] on button "Next" at bounding box center [557, 116] width 37 height 14
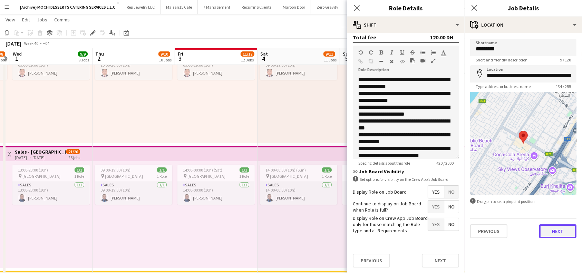
click at [564, 230] on button "Next" at bounding box center [557, 231] width 37 height 14
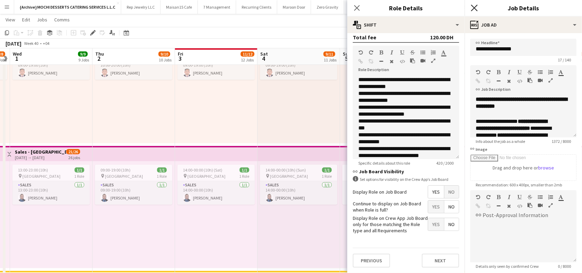
click at [474, 7] on icon at bounding box center [474, 7] width 7 height 7
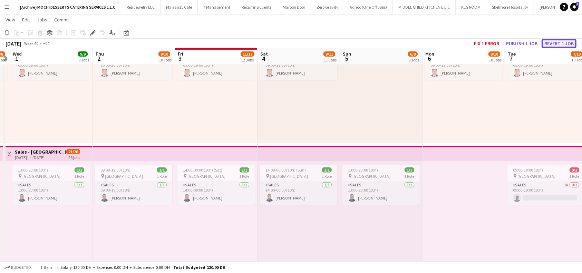
click at [554, 44] on button "Revert 1 job" at bounding box center [559, 43] width 35 height 9
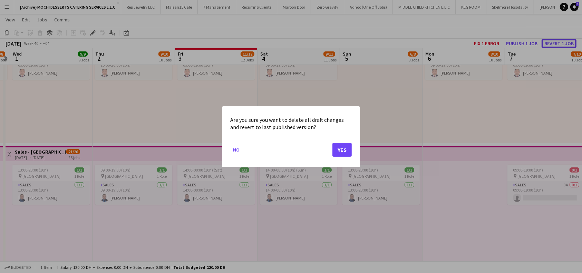
scroll to position [0, 0]
drag, startPoint x: 345, startPoint y: 141, endPoint x: 341, endPoint y: 147, distance: 7.3
click at [344, 143] on mat-dialog-actions "No Yes" at bounding box center [291, 151] width 122 height 29
click at [341, 148] on button "Yes" at bounding box center [342, 150] width 19 height 14
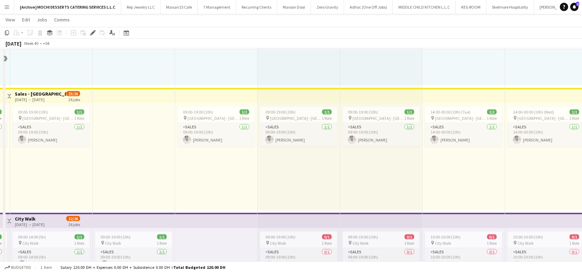
scroll to position [898, 0]
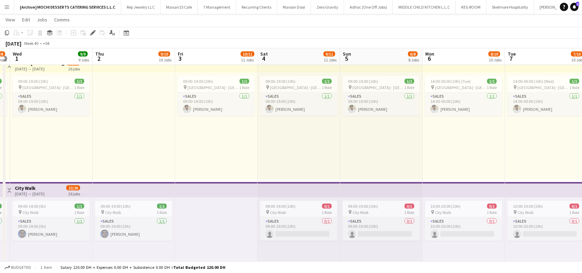
click at [528, 192] on app-top-bar at bounding box center [546, 189] width 83 height 15
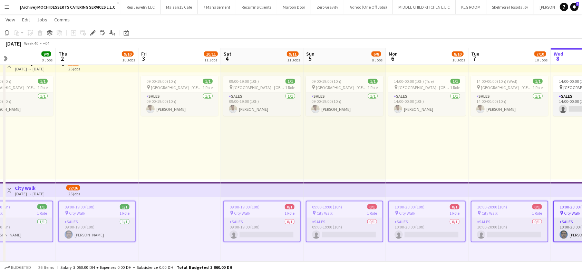
scroll to position [0, 329]
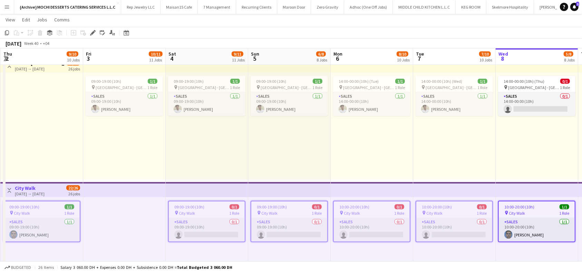
click at [531, 211] on div "pin City Walk 1 Role" at bounding box center [537, 213] width 76 height 6
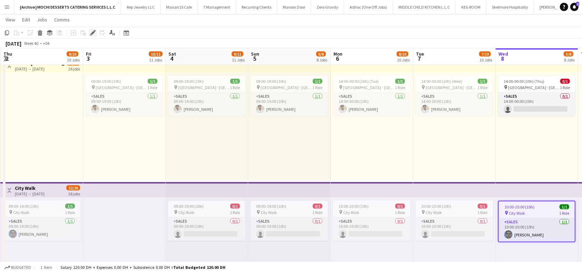
click at [92, 33] on icon at bounding box center [93, 33] width 4 height 4
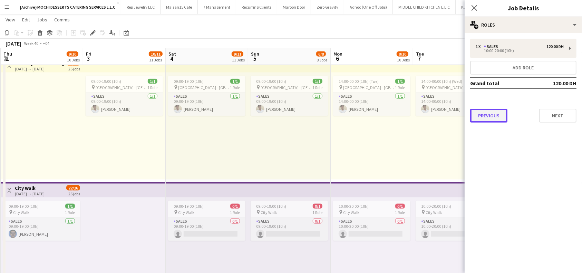
click at [485, 113] on button "Previous" at bounding box center [488, 116] width 37 height 14
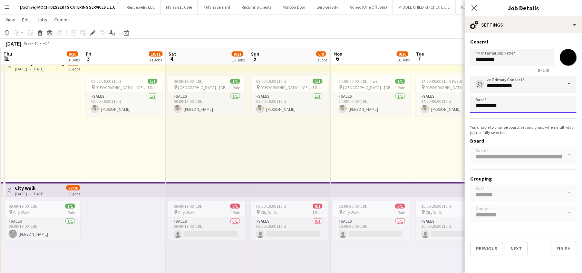
scroll to position [0, 0]
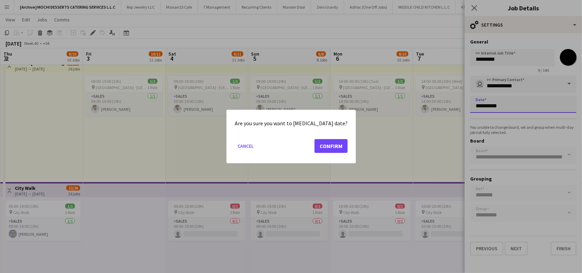
click at [511, 112] on body "Menu Boards Boards Boards All jobs Status Workforce Workforce My Workforce Recr…" at bounding box center [291, 148] width 582 height 2092
click at [318, 142] on button "Confirm" at bounding box center [331, 146] width 33 height 14
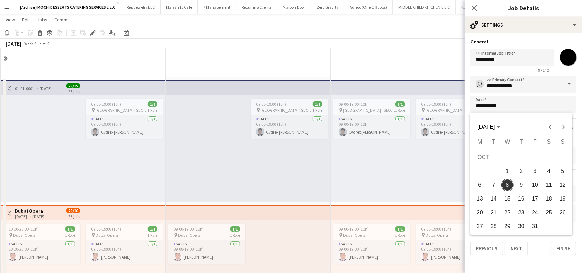
scroll to position [898, 0]
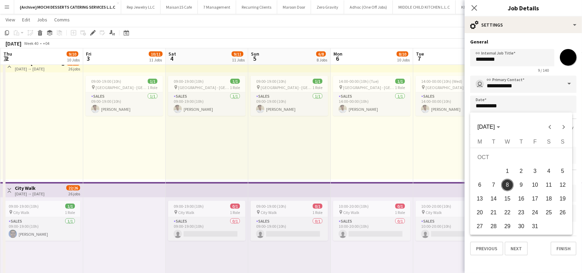
click at [537, 171] on span "3" at bounding box center [535, 171] width 12 height 12
type input "**********"
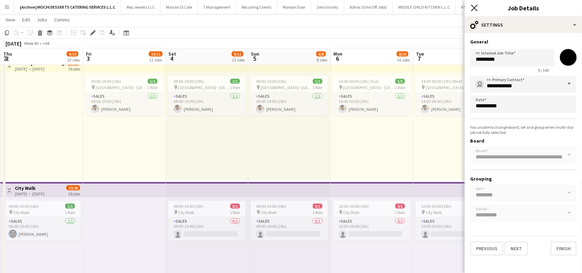
click at [475, 8] on icon at bounding box center [474, 7] width 7 height 7
click at [538, 209] on div "**********" at bounding box center [523, 149] width 106 height 146
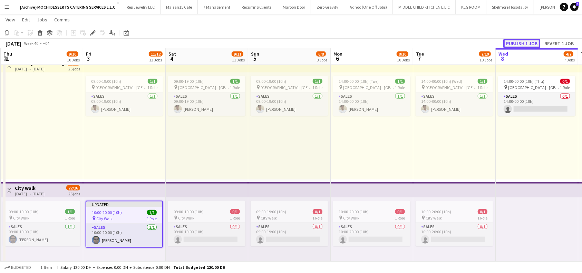
click at [524, 41] on button "Publish 1 job" at bounding box center [521, 43] width 37 height 9
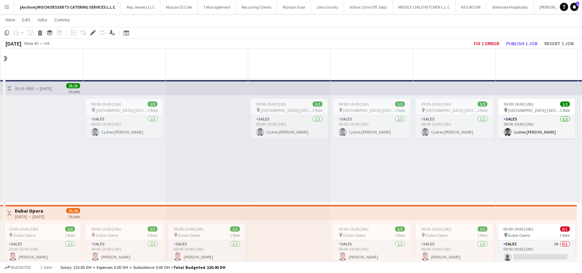
scroll to position [921, 0]
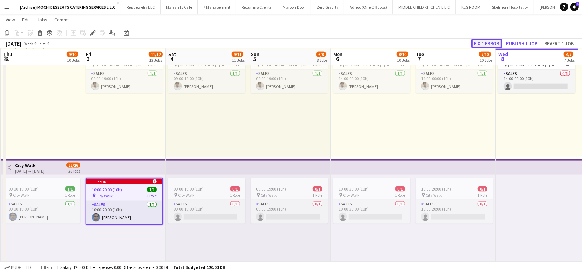
click at [482, 43] on button "Fix 1 error" at bounding box center [486, 43] width 31 height 9
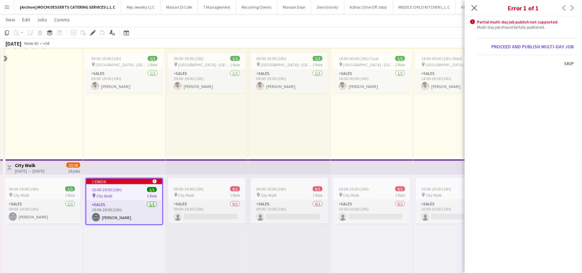
scroll to position [0, 238]
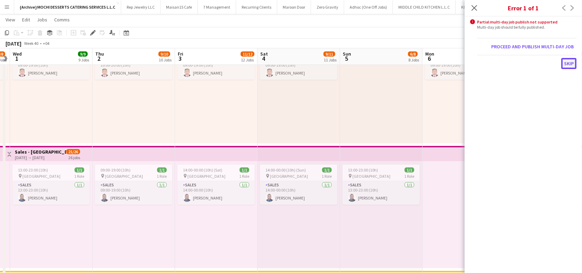
click at [570, 63] on button "Skip" at bounding box center [568, 63] width 15 height 11
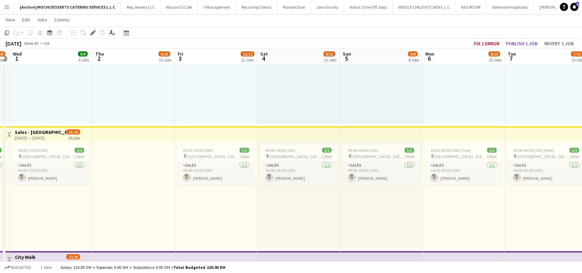
scroll to position [967, 0]
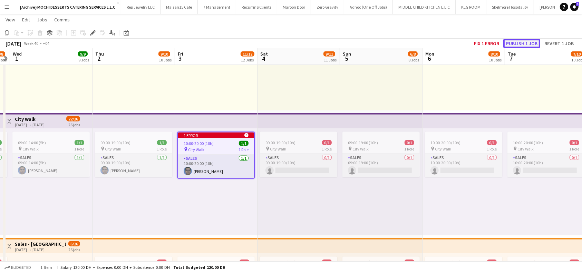
click at [522, 42] on button "Publish 1 job" at bounding box center [521, 43] width 37 height 9
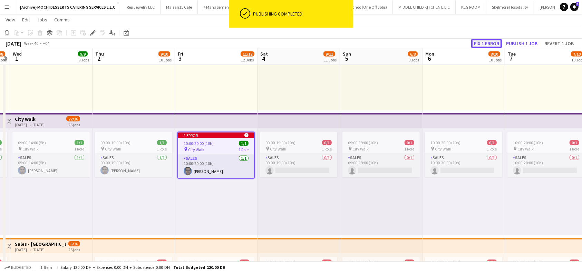
click at [482, 40] on button "Fix 1 error" at bounding box center [486, 43] width 31 height 9
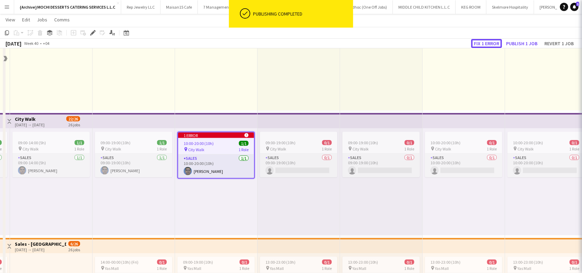
scroll to position [184, 0]
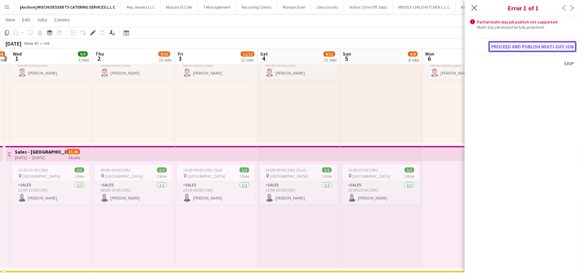
click at [549, 47] on button "Proceed and publish multi-day job" at bounding box center [533, 46] width 88 height 11
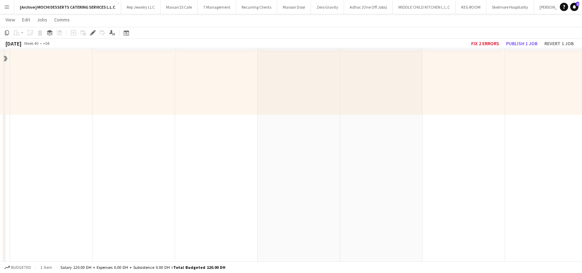
scroll to position [1243, 0]
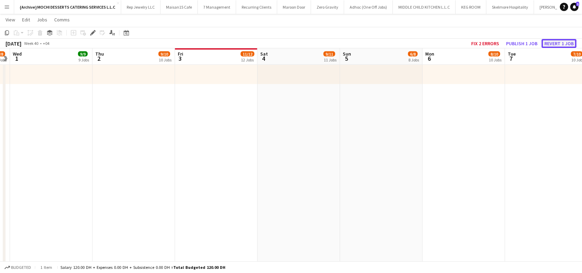
click at [558, 41] on button "Revert 1 job" at bounding box center [559, 43] width 35 height 9
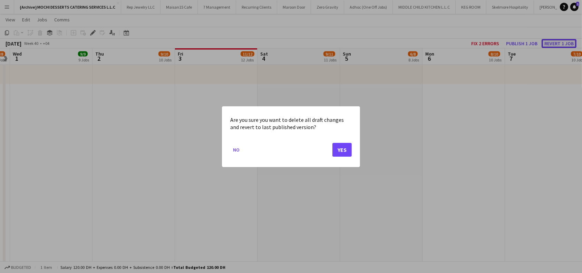
scroll to position [0, 0]
click at [344, 146] on button "Yes" at bounding box center [342, 150] width 19 height 14
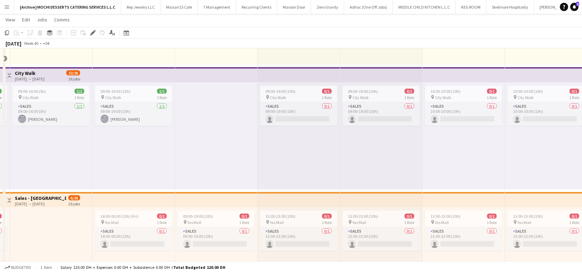
scroll to position [967, 0]
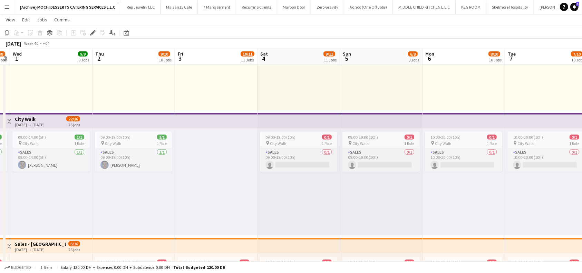
drag, startPoint x: 376, startPoint y: 113, endPoint x: 386, endPoint y: 117, distance: 10.4
click at [377, 112] on app-date-cell "09:00-19:00 (10h) 1/1 pin Yas Mall [GEOGRAPHIC_DATA] 1 Role Sales [DATE] 09:00-…" at bounding box center [381, 112] width 83 height 2003
click at [386, 117] on app-top-bar at bounding box center [381, 120] width 83 height 15
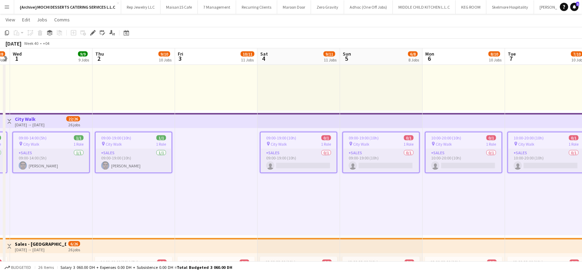
scroll to position [0, 237]
